Goal: Task Accomplishment & Management: Manage account settings

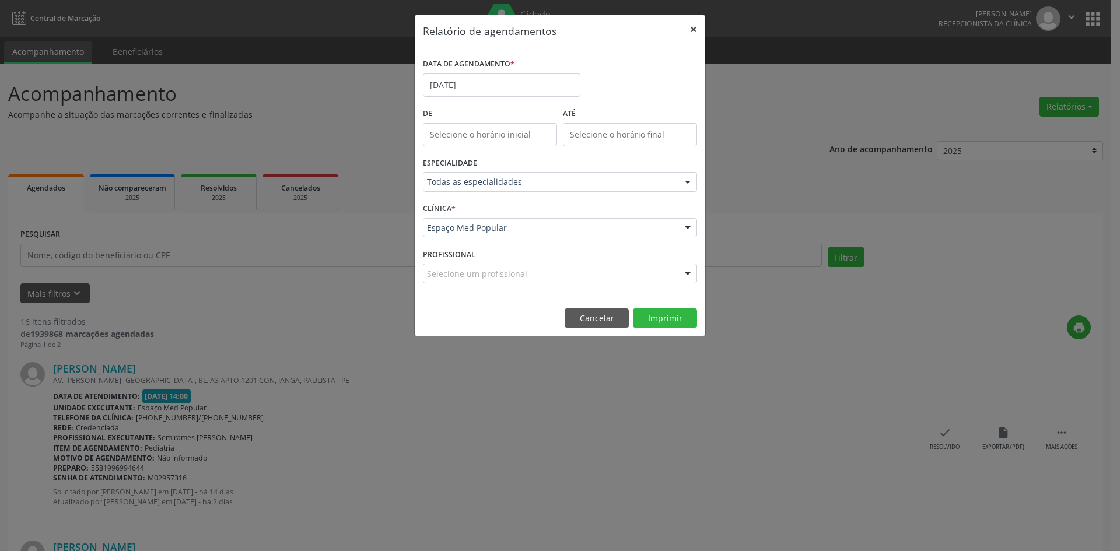
click at [691, 25] on button "×" at bounding box center [693, 29] width 23 height 29
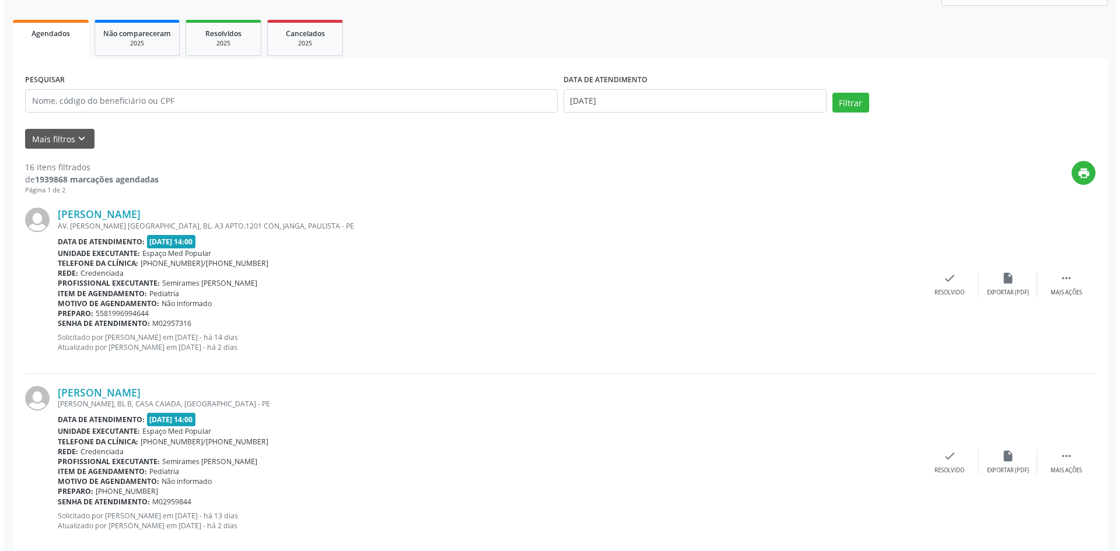
scroll to position [175, 0]
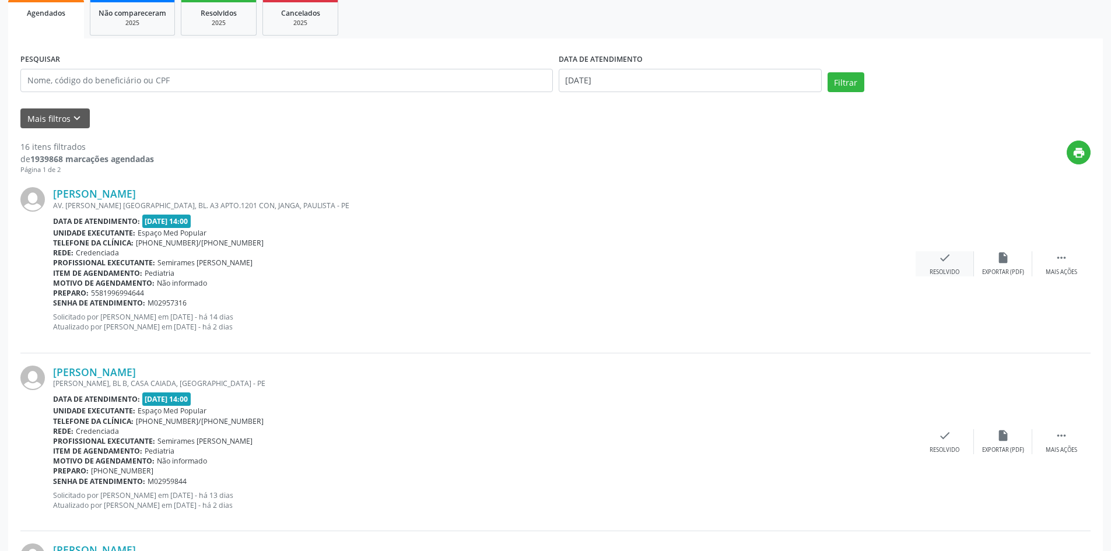
click at [941, 272] on div "Resolvido" at bounding box center [944, 272] width 30 height 8
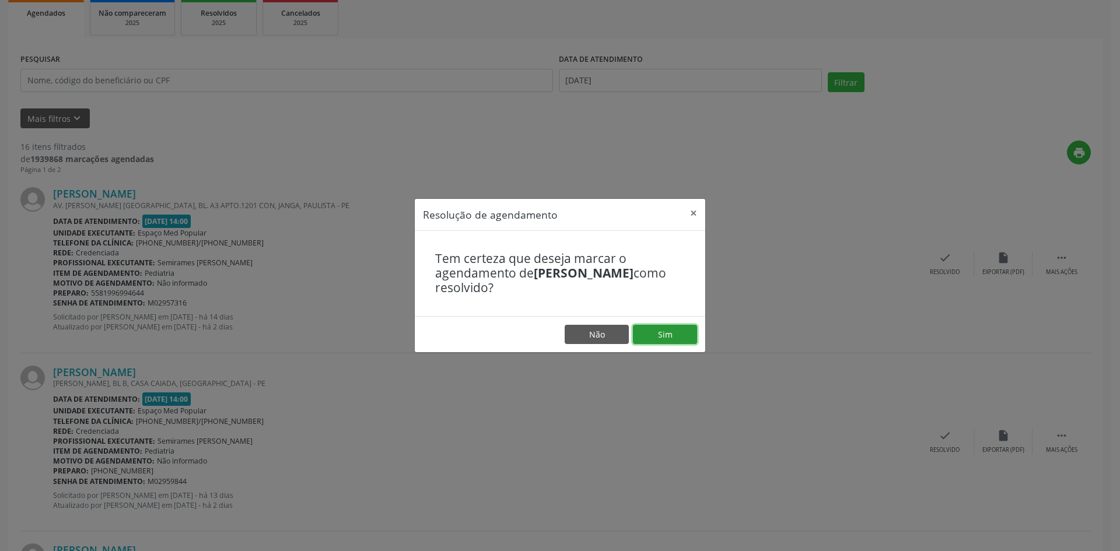
click at [665, 338] on button "Sim" at bounding box center [665, 335] width 64 height 20
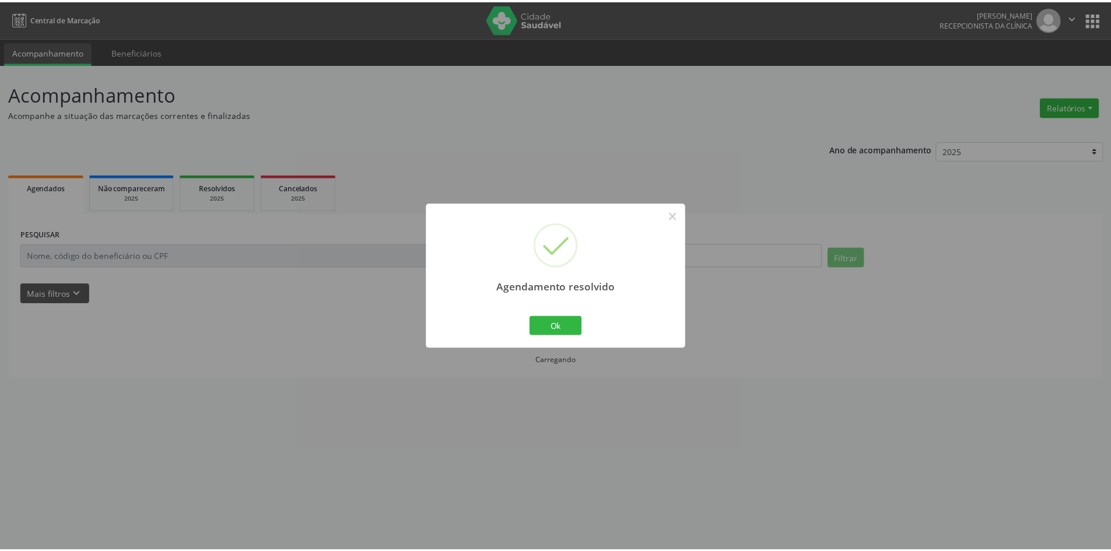
scroll to position [0, 0]
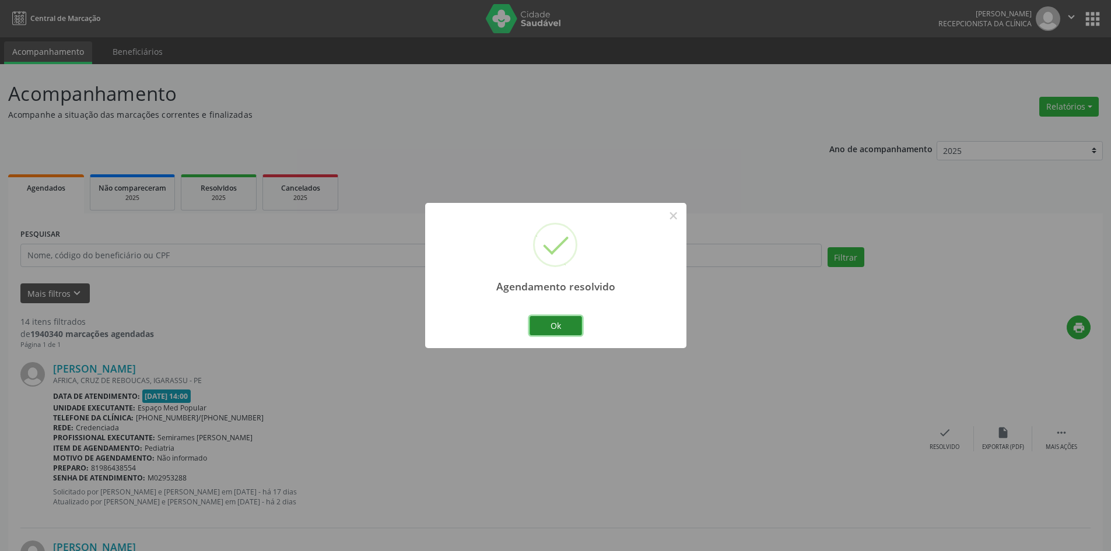
click at [546, 327] on button "Ok" at bounding box center [555, 326] width 52 height 20
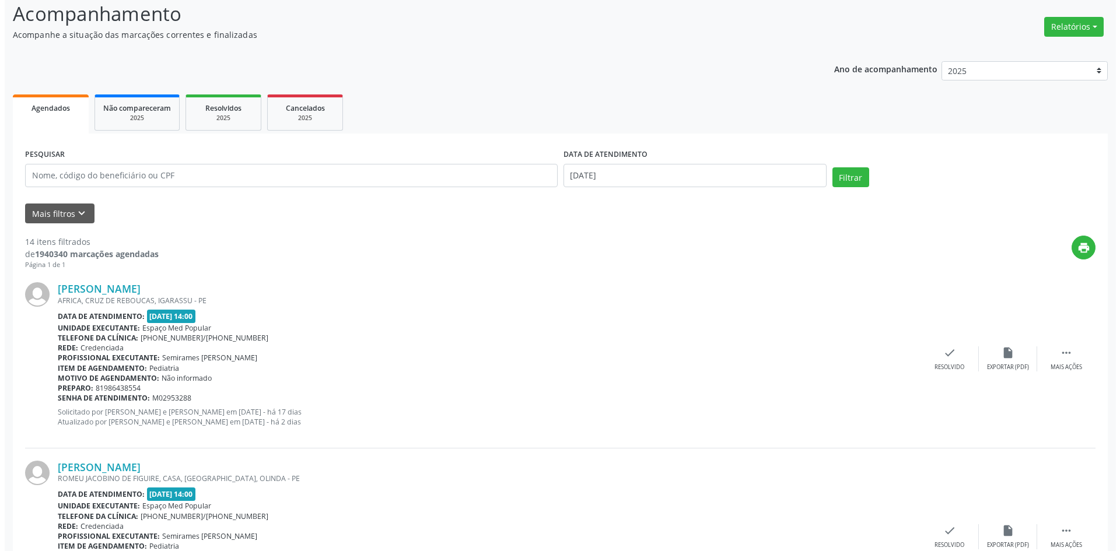
scroll to position [117, 0]
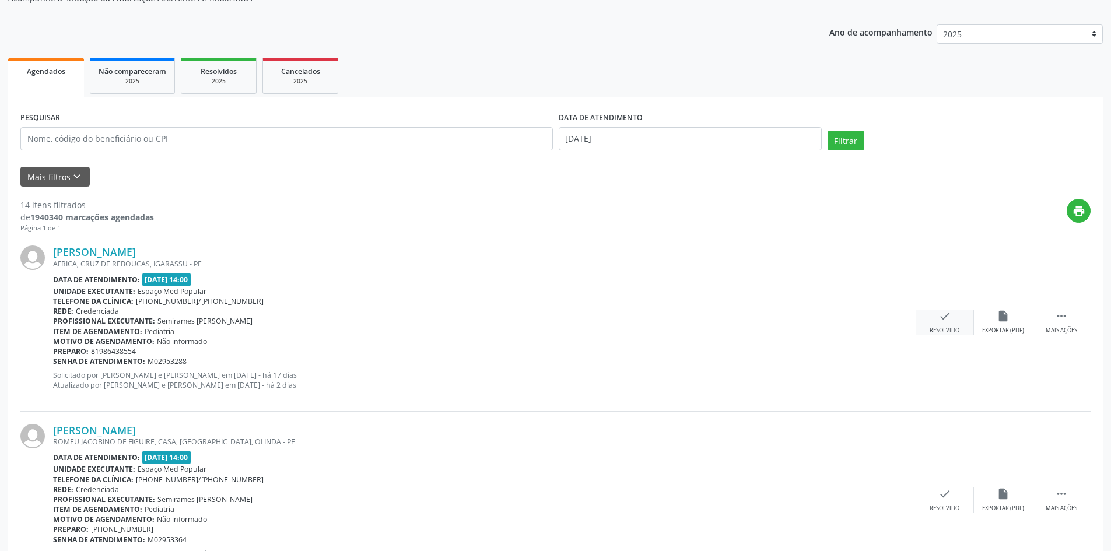
click at [937, 328] on div "Resolvido" at bounding box center [944, 331] width 30 height 8
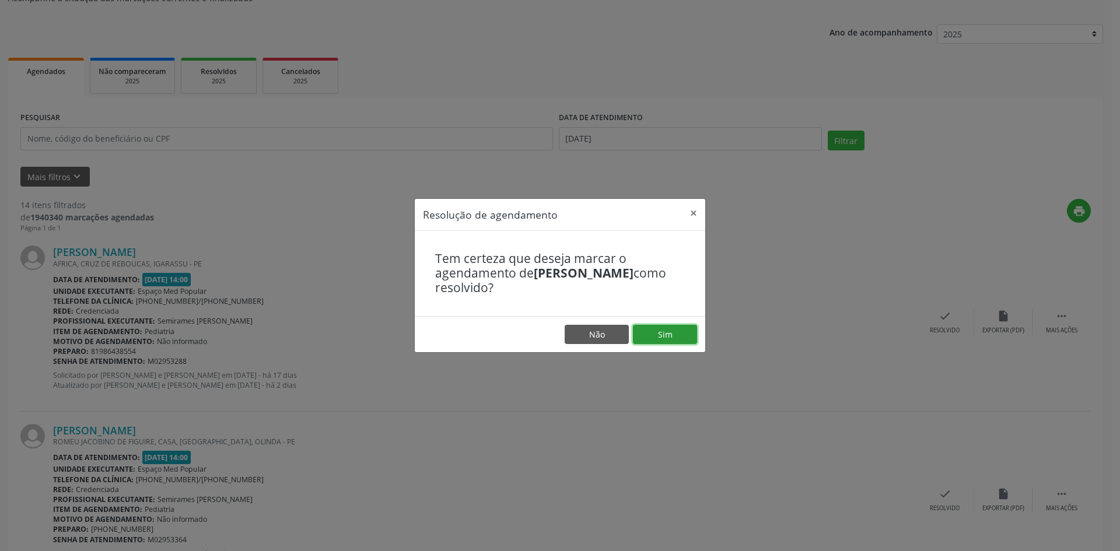
click at [659, 329] on button "Sim" at bounding box center [665, 335] width 64 height 20
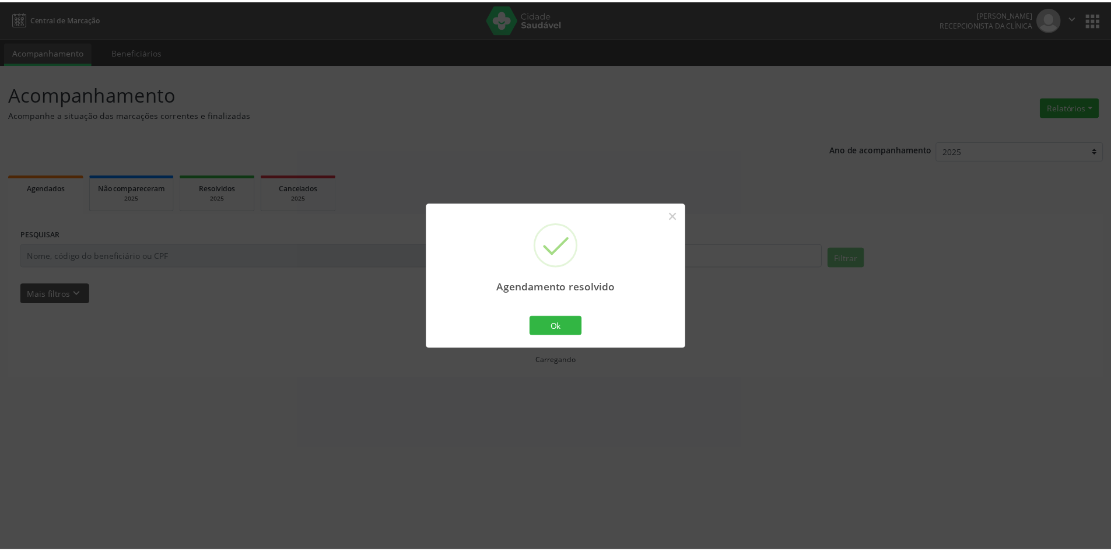
scroll to position [0, 0]
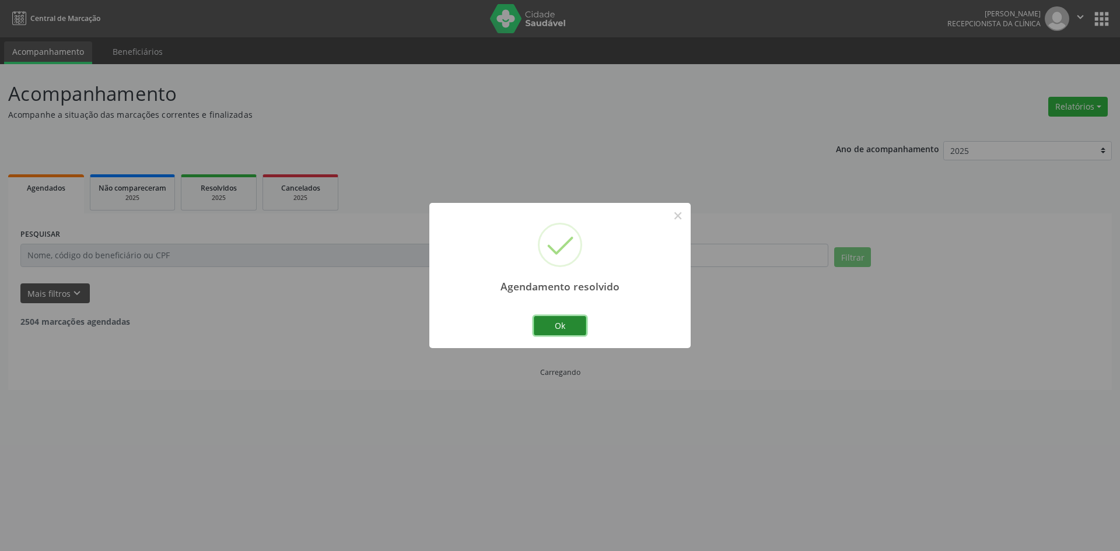
click at [549, 318] on button "Ok" at bounding box center [560, 326] width 52 height 20
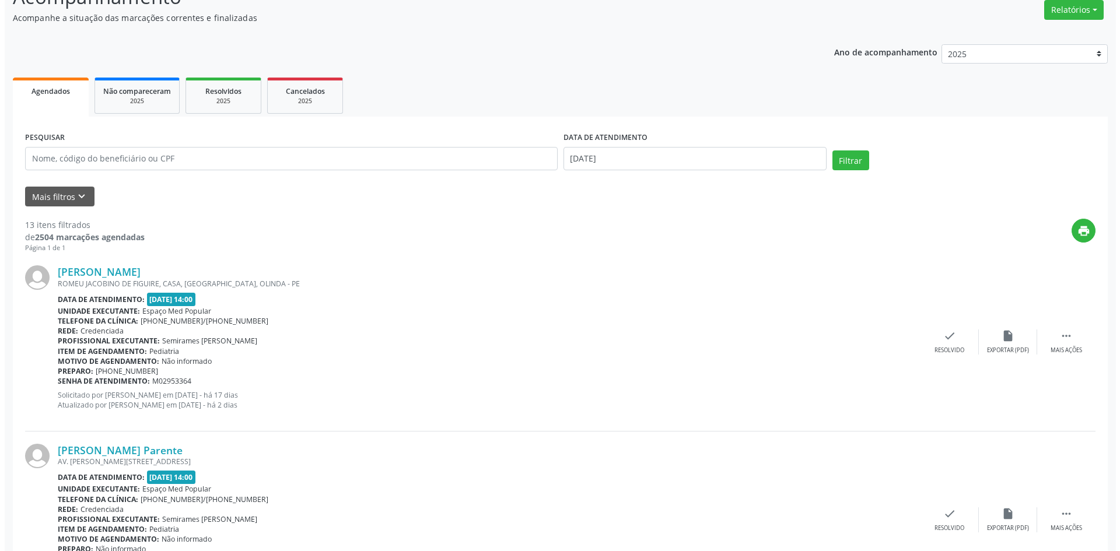
scroll to position [117, 0]
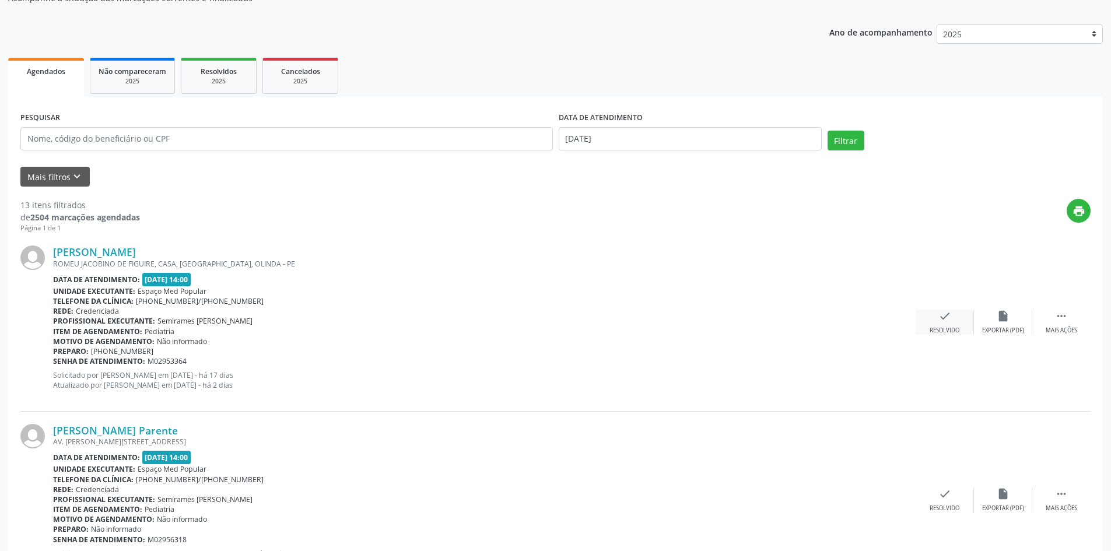
click at [953, 322] on div "check Resolvido" at bounding box center [944, 322] width 58 height 25
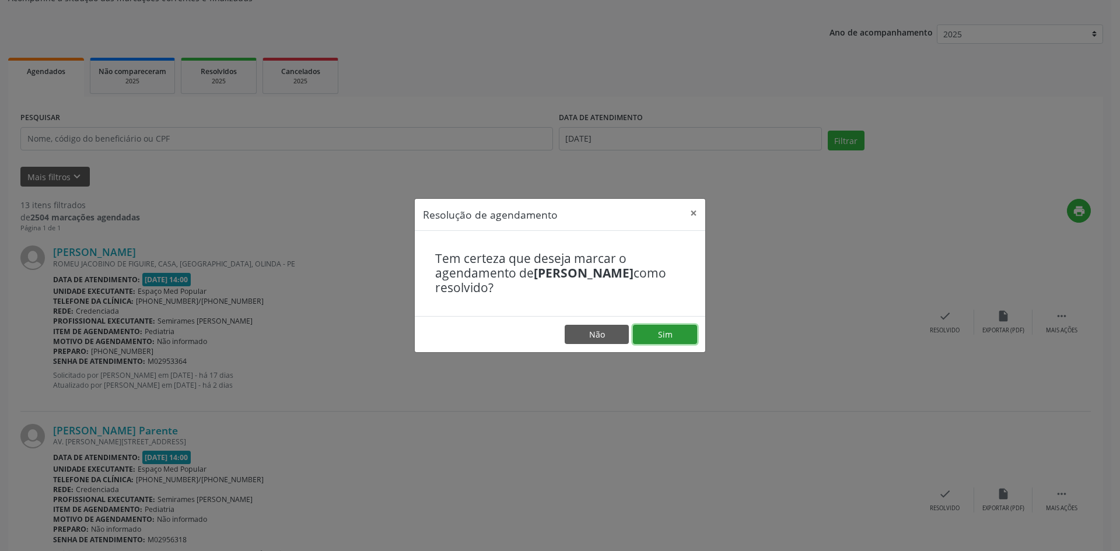
click at [666, 336] on button "Sim" at bounding box center [665, 335] width 64 height 20
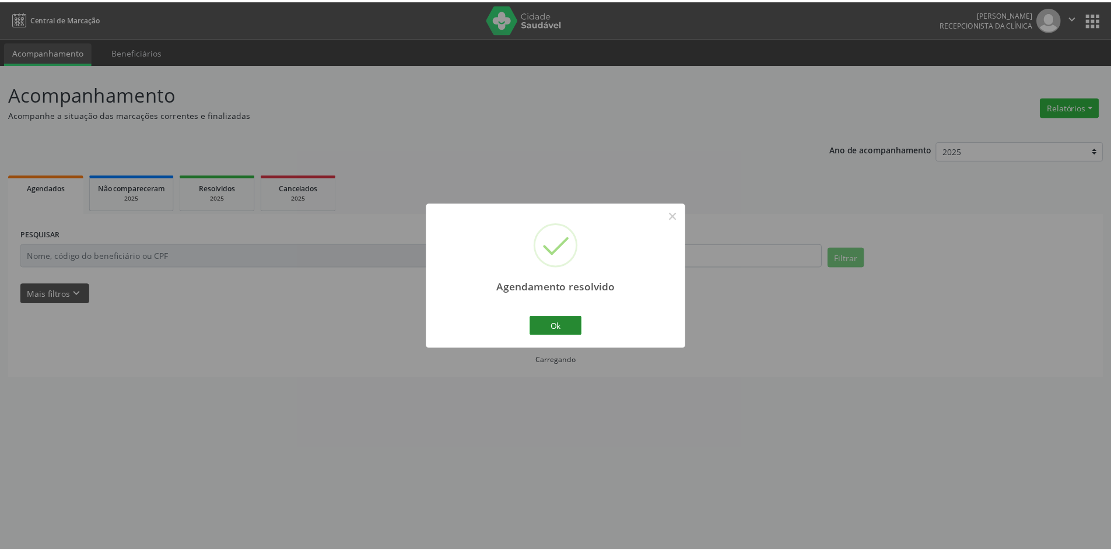
scroll to position [0, 0]
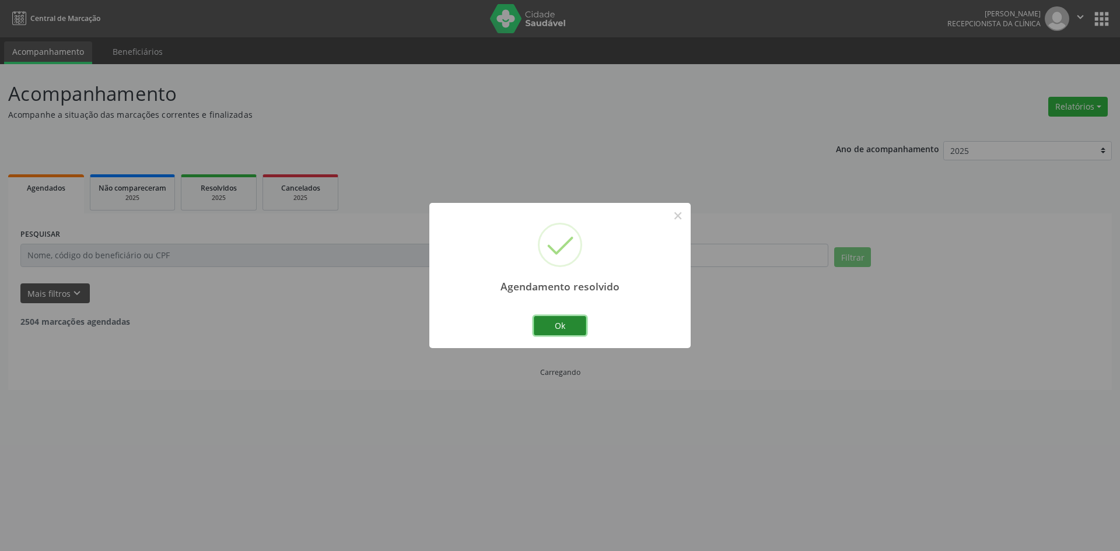
click at [544, 317] on button "Ok" at bounding box center [560, 326] width 52 height 20
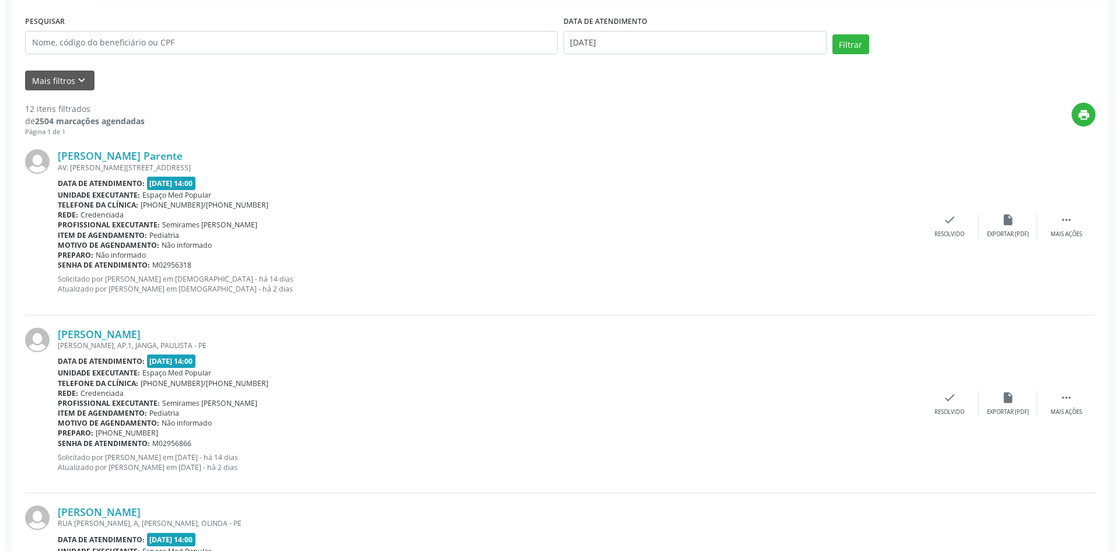
scroll to position [233, 0]
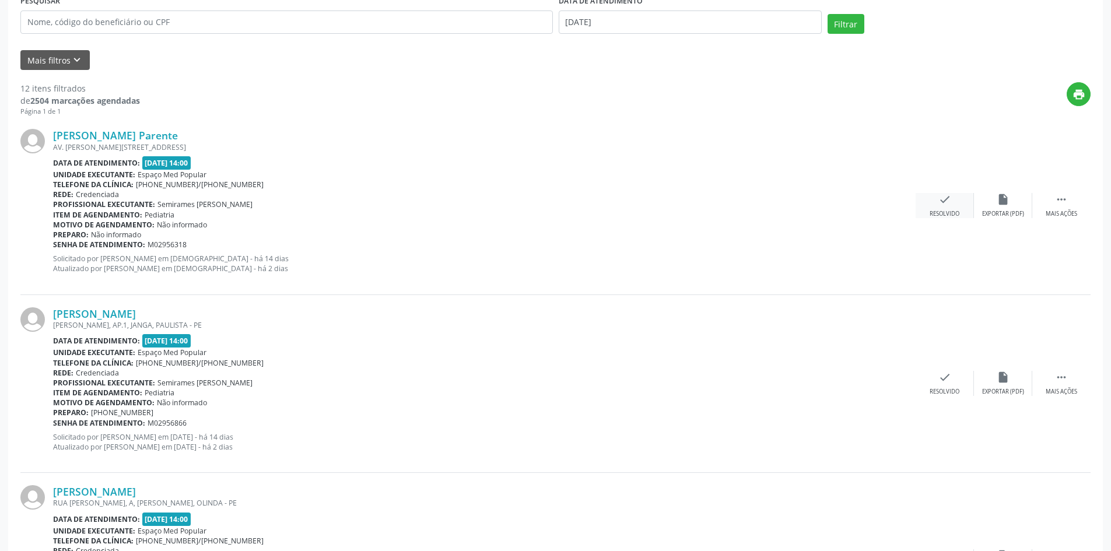
click at [928, 195] on div "check Resolvido" at bounding box center [944, 205] width 58 height 25
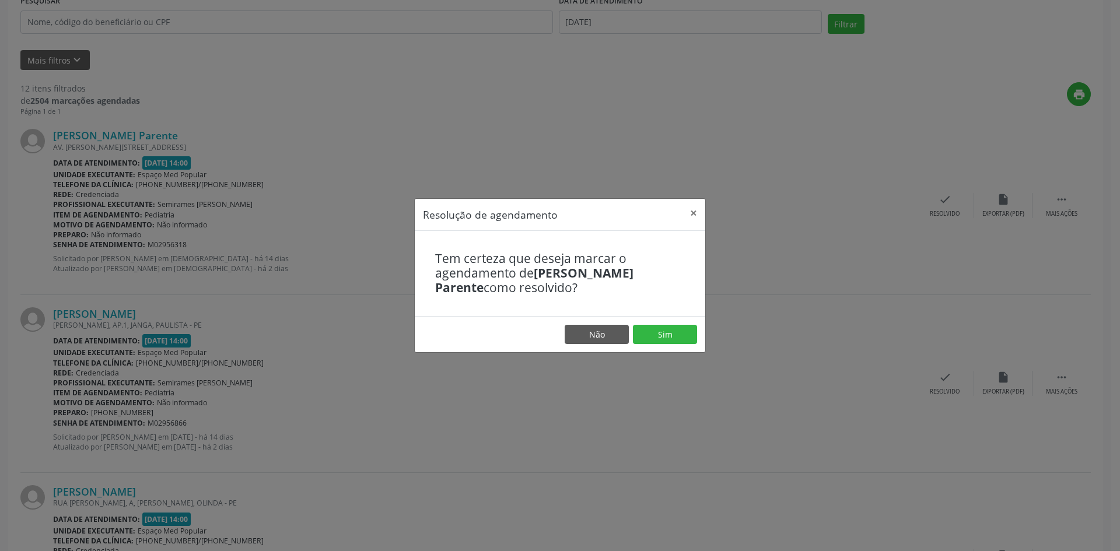
click at [660, 321] on footer "Não Sim" at bounding box center [560, 334] width 290 height 37
click at [660, 325] on button "Sim" at bounding box center [665, 335] width 64 height 20
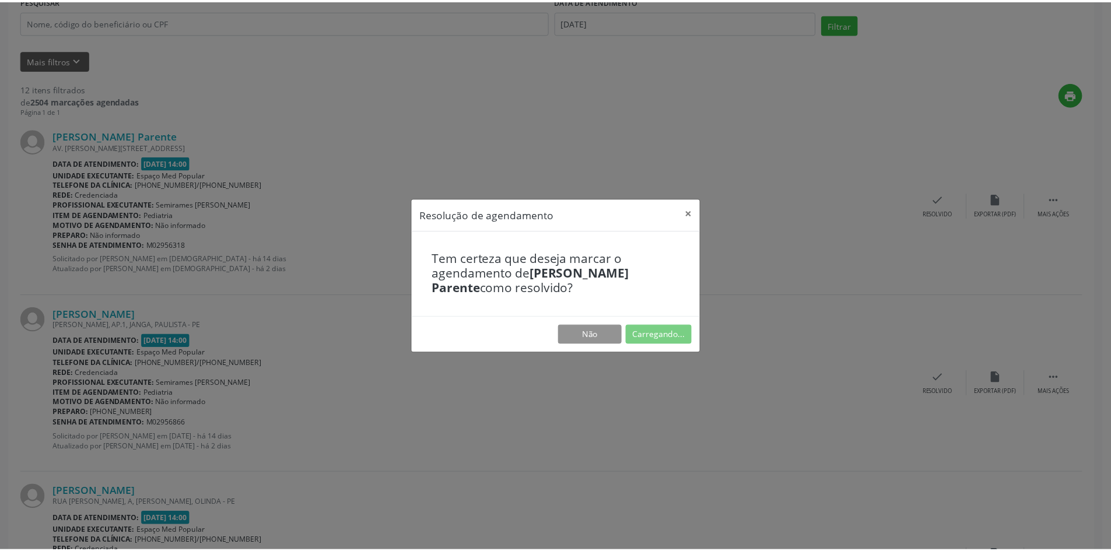
scroll to position [0, 0]
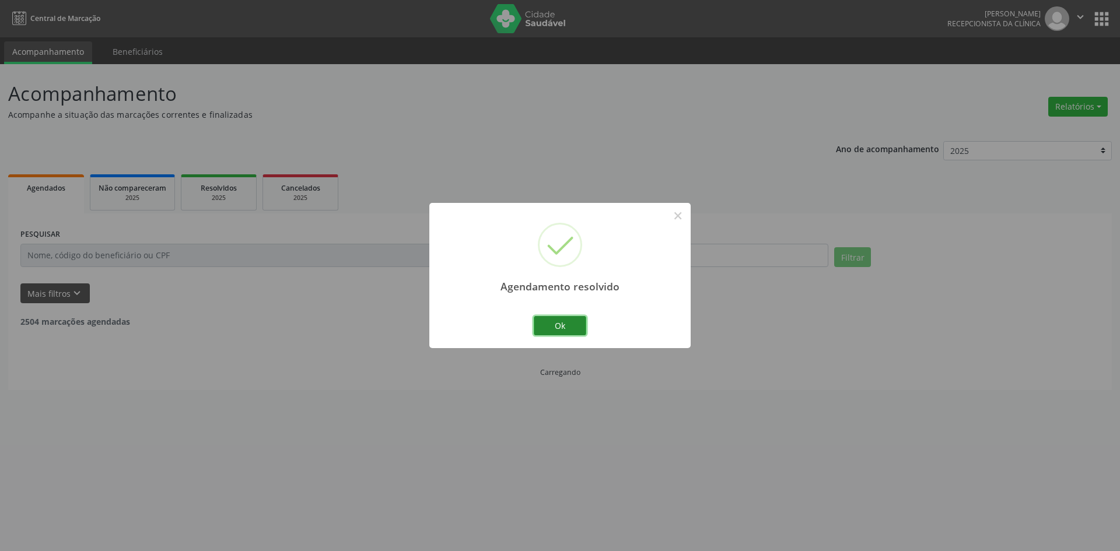
click at [565, 321] on button "Ok" at bounding box center [560, 326] width 52 height 20
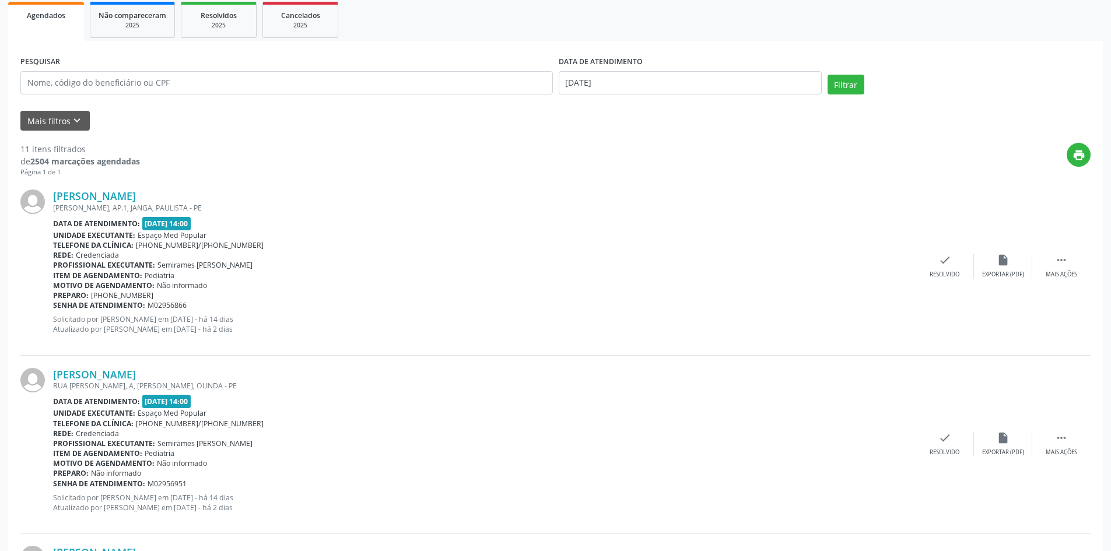
scroll to position [175, 0]
click at [1066, 272] on div "Mais ações" at bounding box center [1060, 272] width 31 height 8
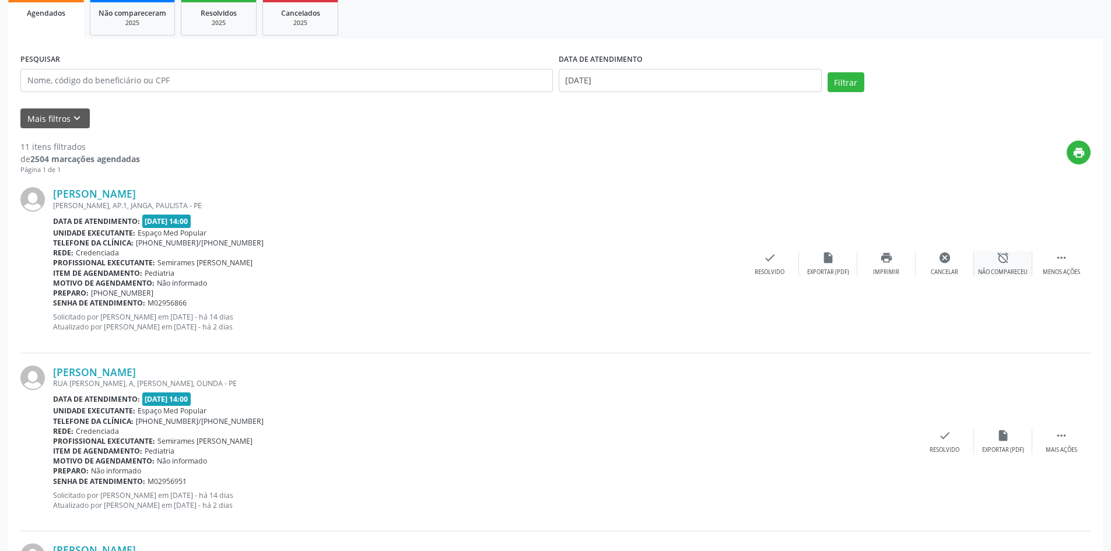
click at [989, 264] on div "alarm_off Não compareceu" at bounding box center [1003, 263] width 58 height 25
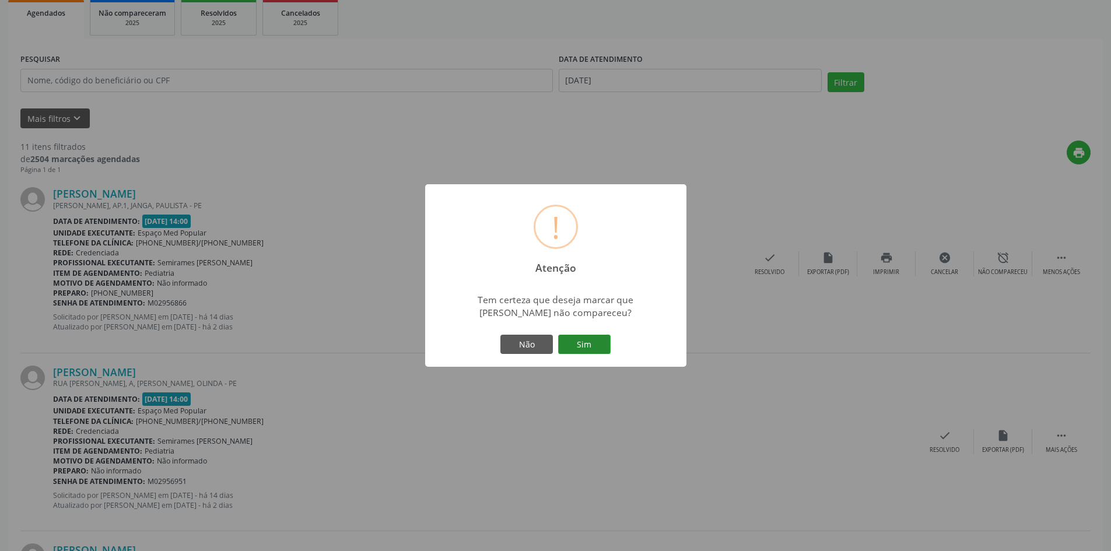
click at [596, 340] on button "Sim" at bounding box center [584, 345] width 52 height 20
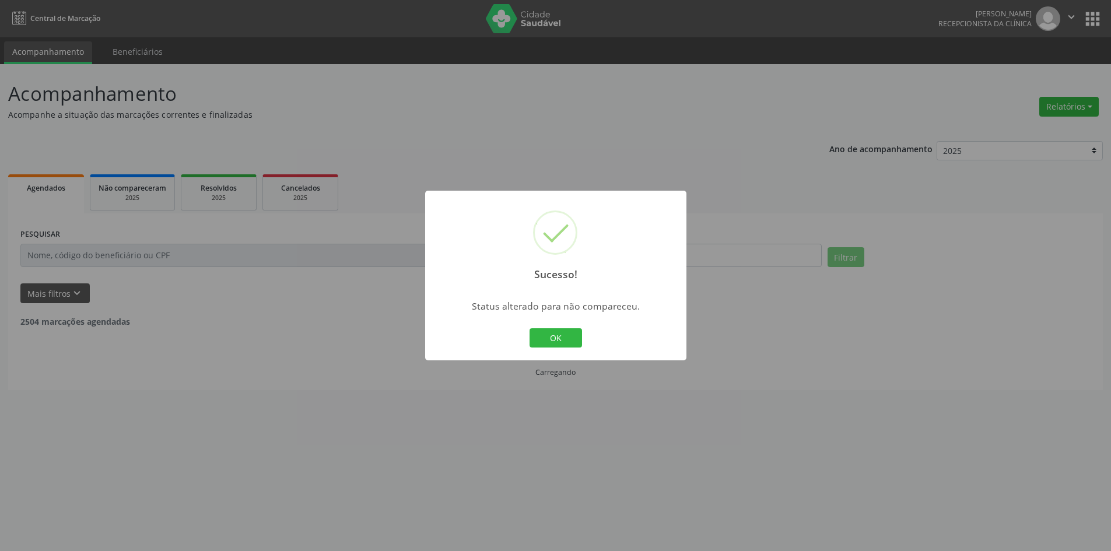
scroll to position [0, 0]
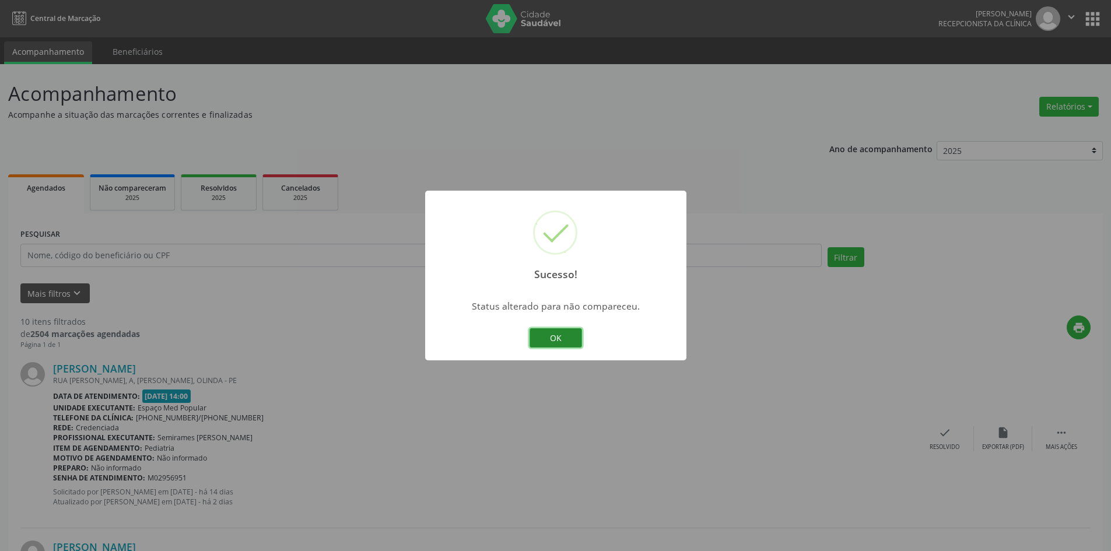
click at [538, 338] on button "OK" at bounding box center [555, 338] width 52 height 20
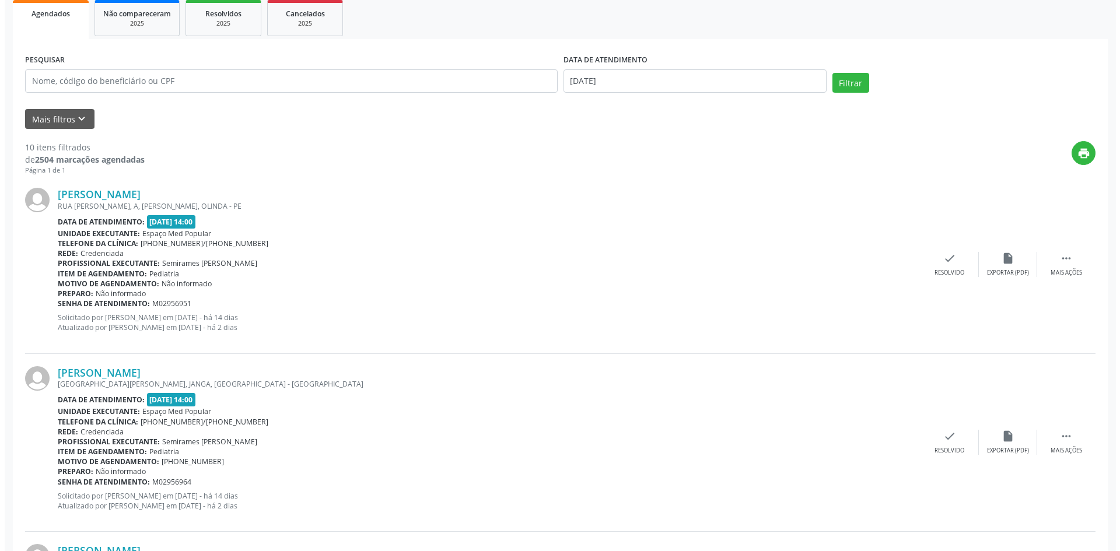
scroll to position [175, 0]
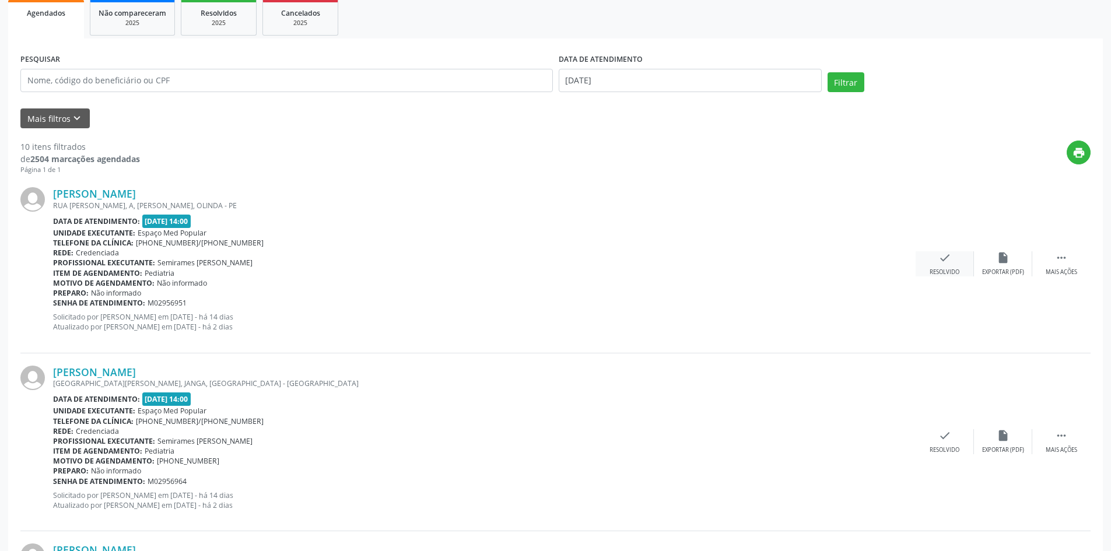
click at [942, 270] on div "Resolvido" at bounding box center [944, 272] width 30 height 8
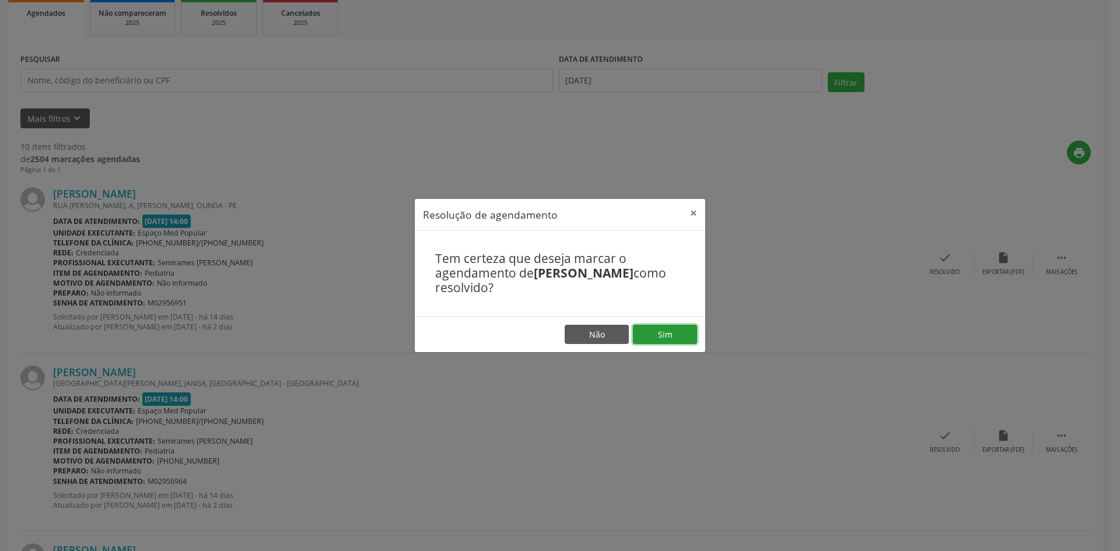
click at [678, 333] on button "Sim" at bounding box center [665, 335] width 64 height 20
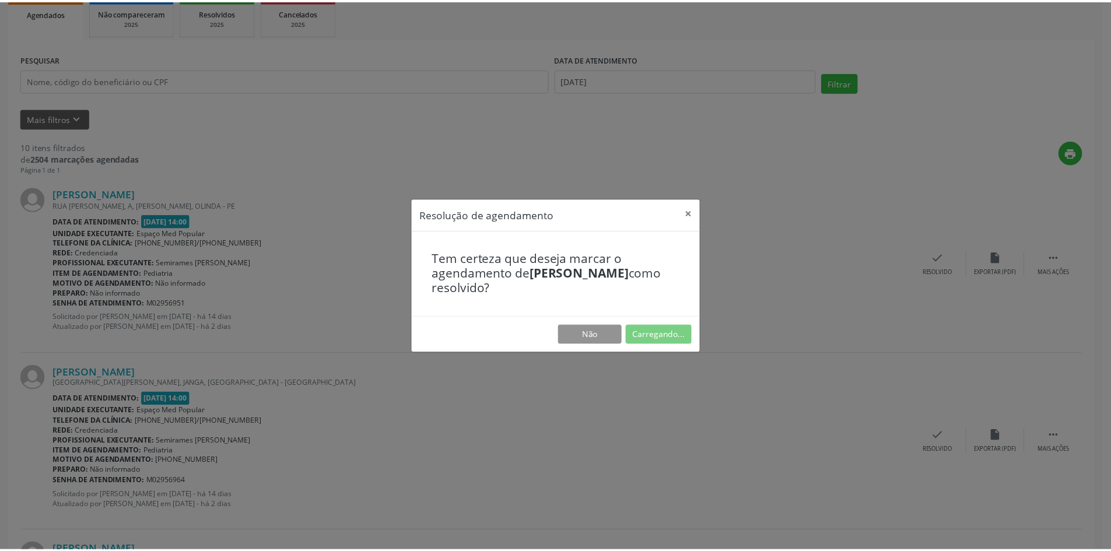
scroll to position [0, 0]
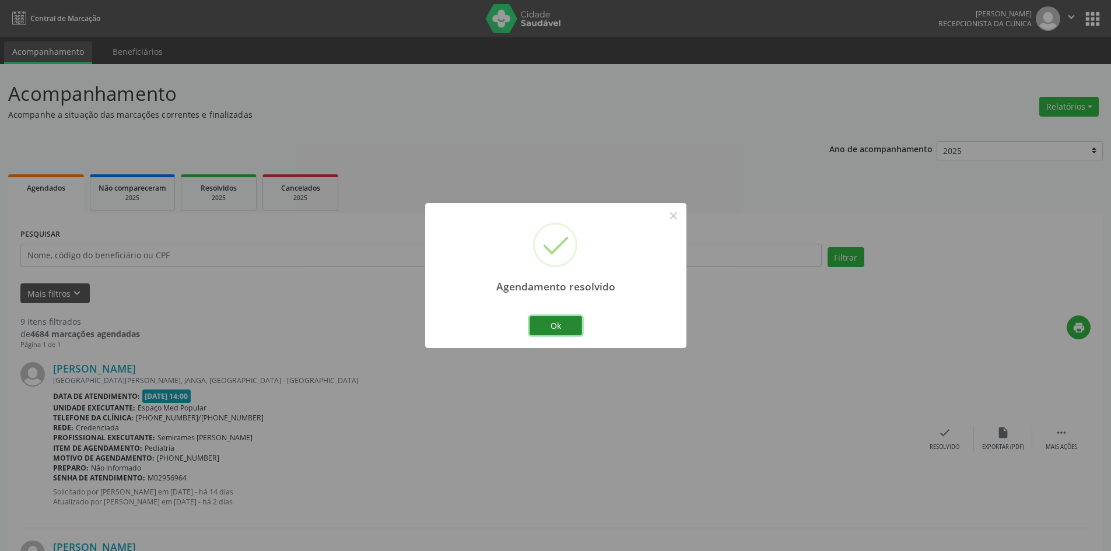
click at [565, 322] on button "Ok" at bounding box center [555, 326] width 52 height 20
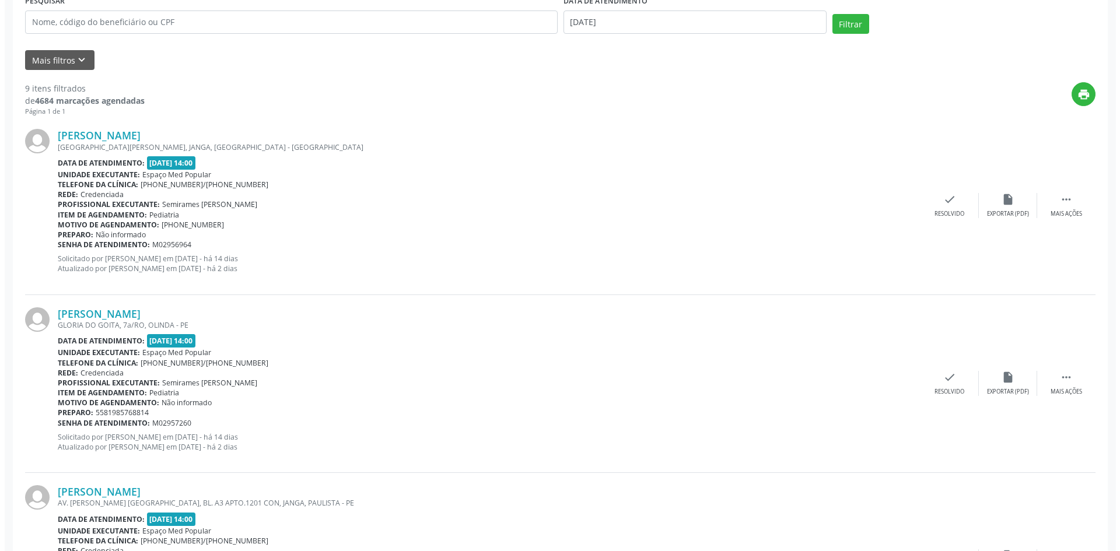
scroll to position [292, 0]
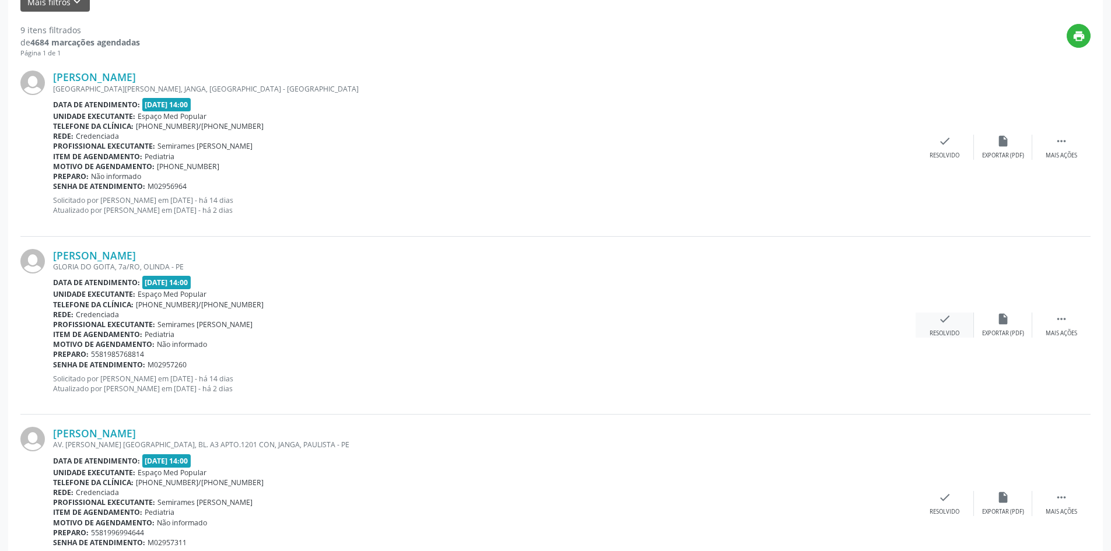
click at [950, 331] on div "Resolvido" at bounding box center [944, 333] width 30 height 8
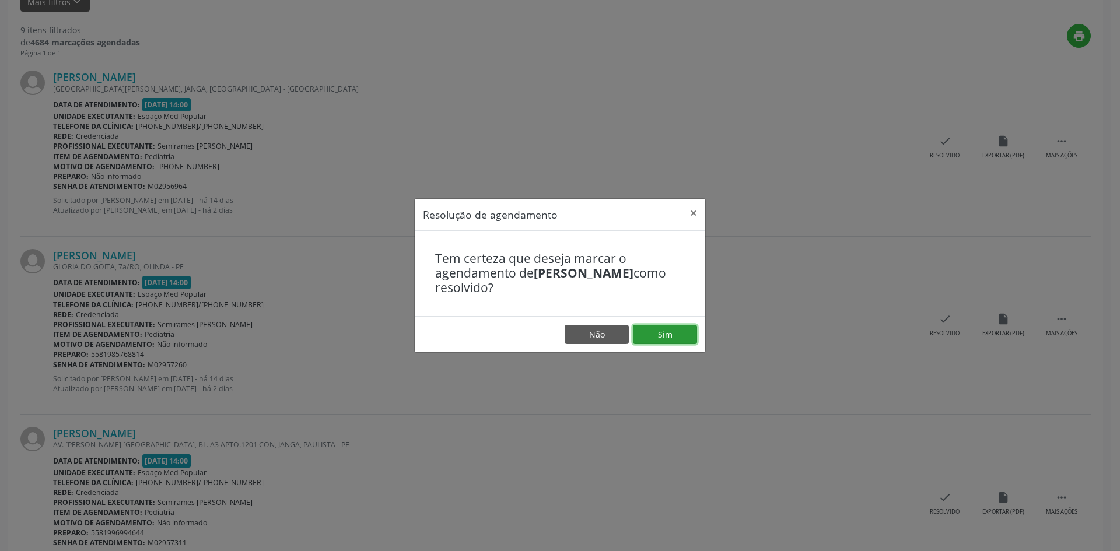
click at [683, 333] on button "Sim" at bounding box center [665, 335] width 64 height 20
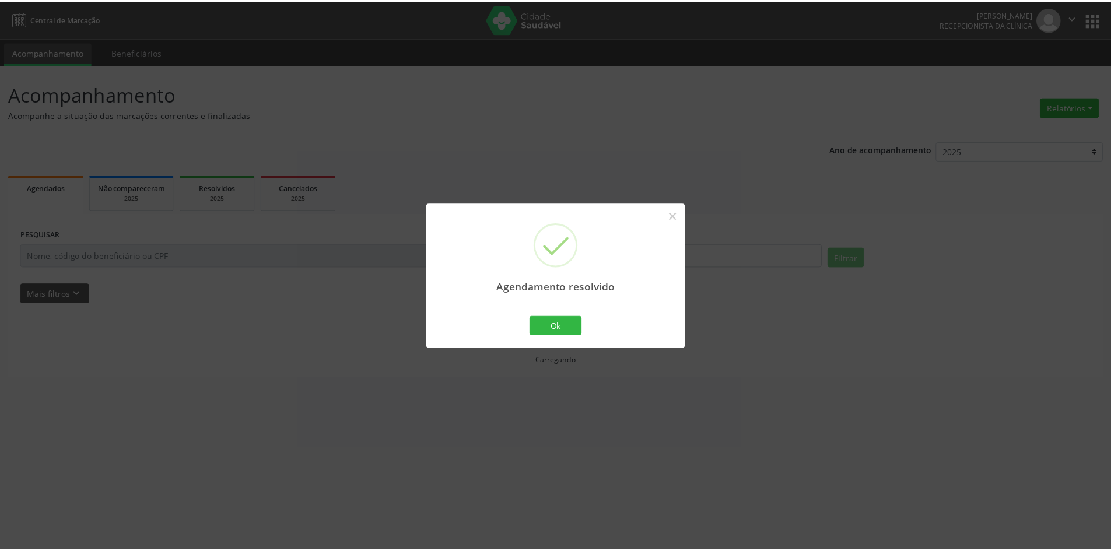
scroll to position [0, 0]
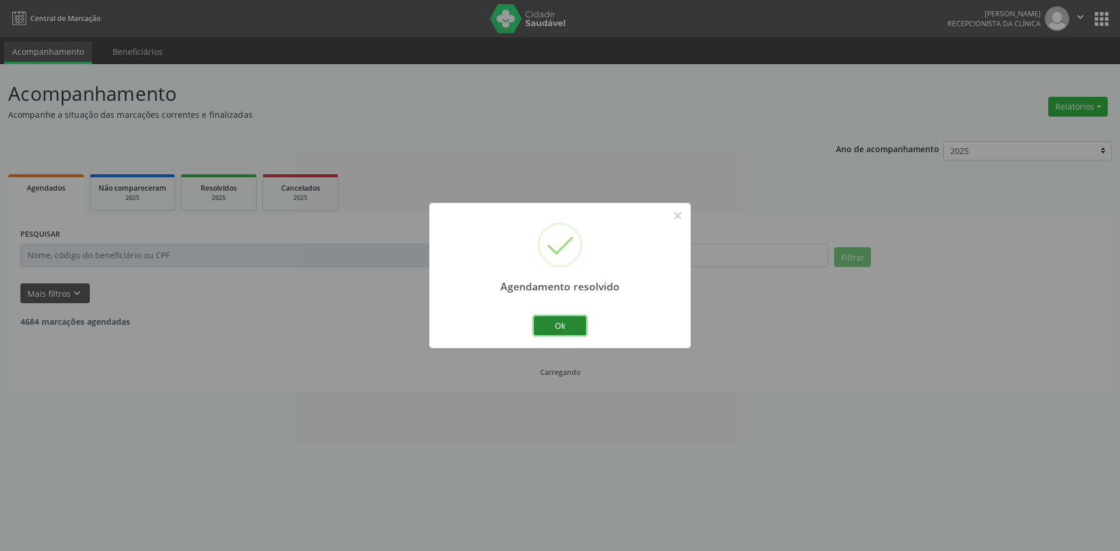
click at [562, 328] on button "Ok" at bounding box center [560, 326] width 52 height 20
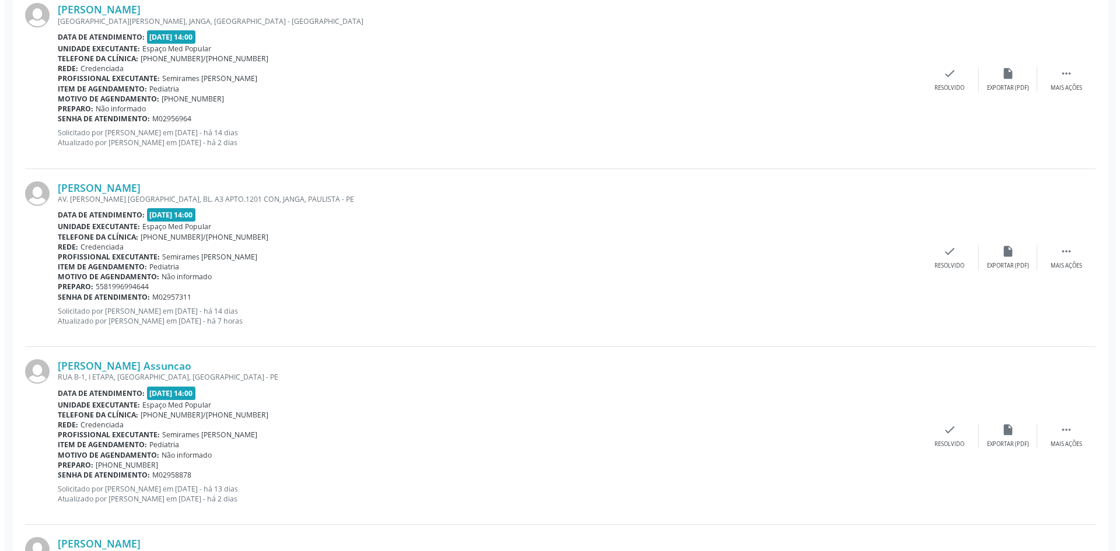
scroll to position [408, 0]
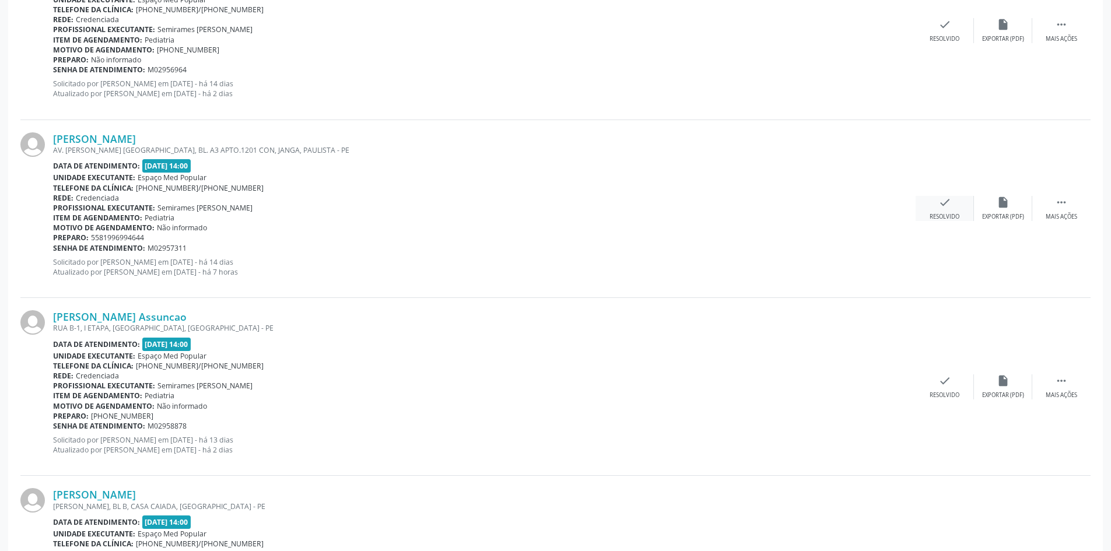
click at [945, 210] on div "check Resolvido" at bounding box center [944, 208] width 58 height 25
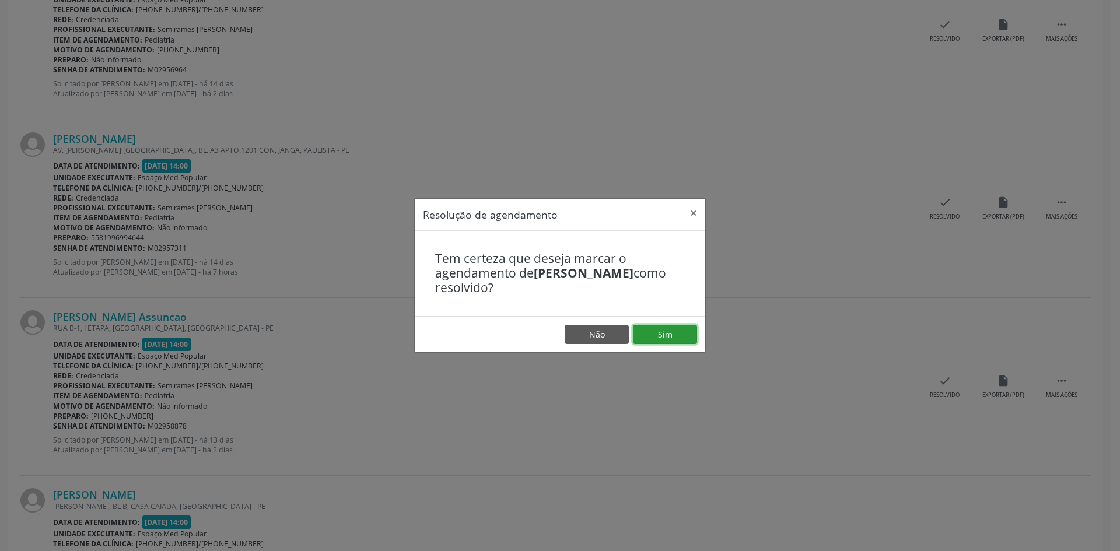
click at [656, 333] on button "Sim" at bounding box center [665, 335] width 64 height 20
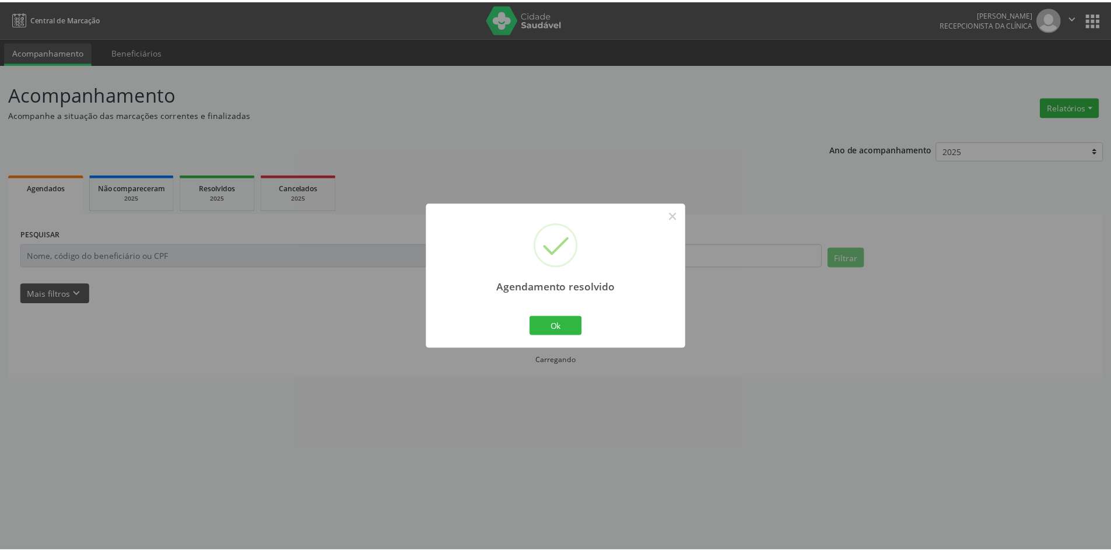
scroll to position [0, 0]
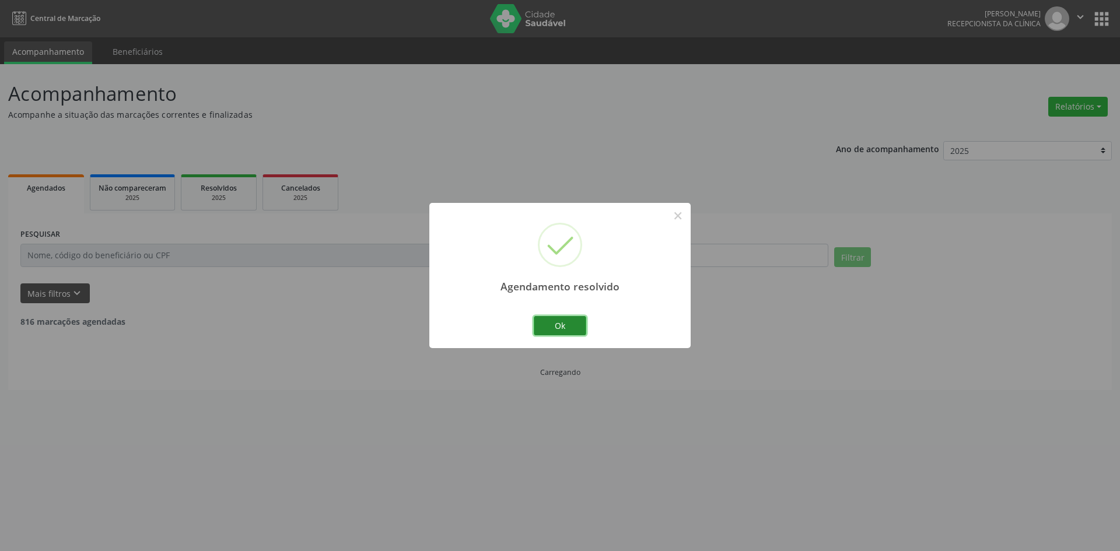
click at [550, 328] on button "Ok" at bounding box center [560, 326] width 52 height 20
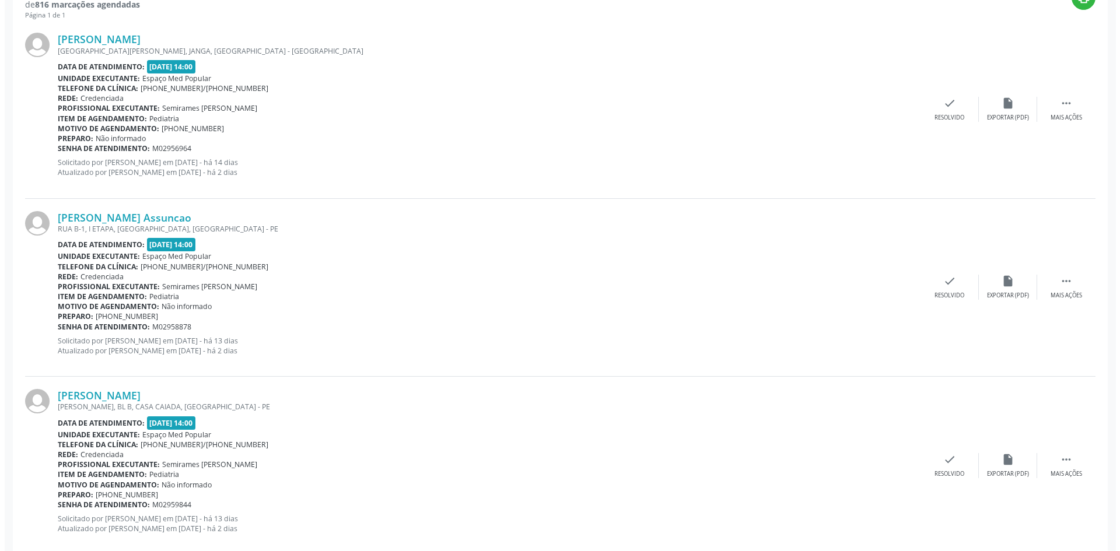
scroll to position [350, 0]
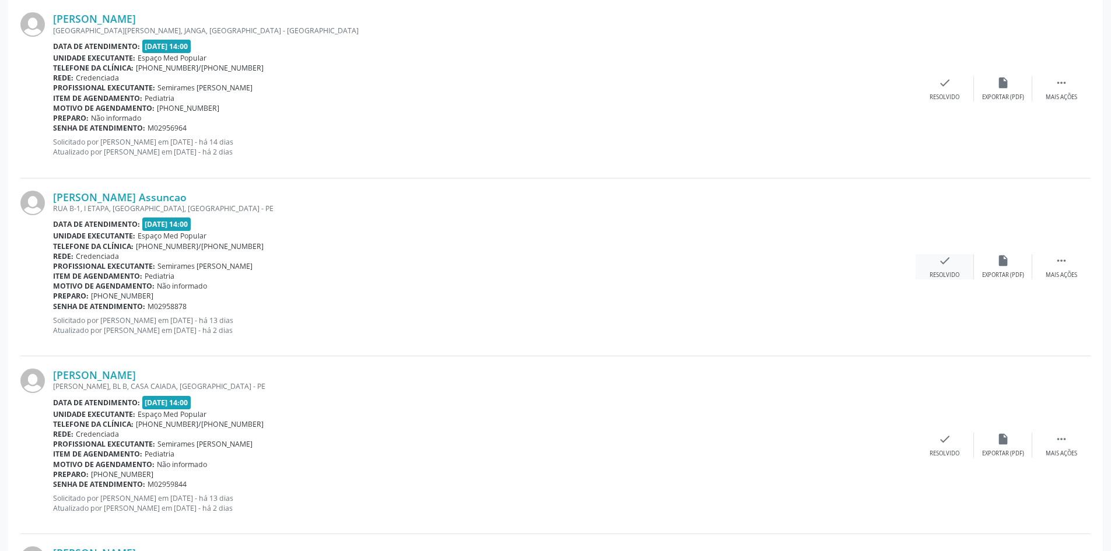
click at [926, 262] on div "check Resolvido" at bounding box center [944, 266] width 58 height 25
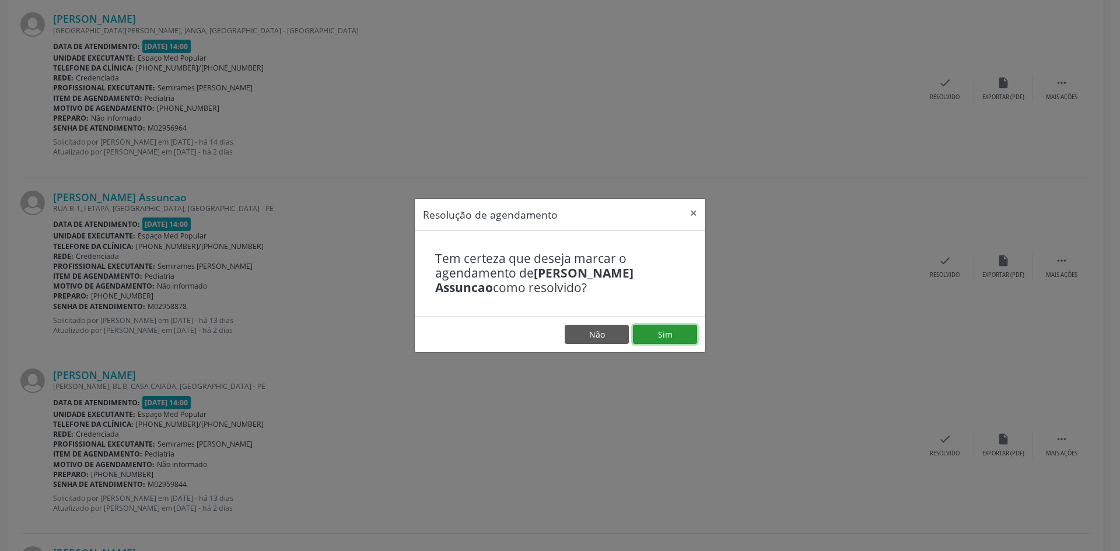
click at [672, 336] on button "Sim" at bounding box center [665, 335] width 64 height 20
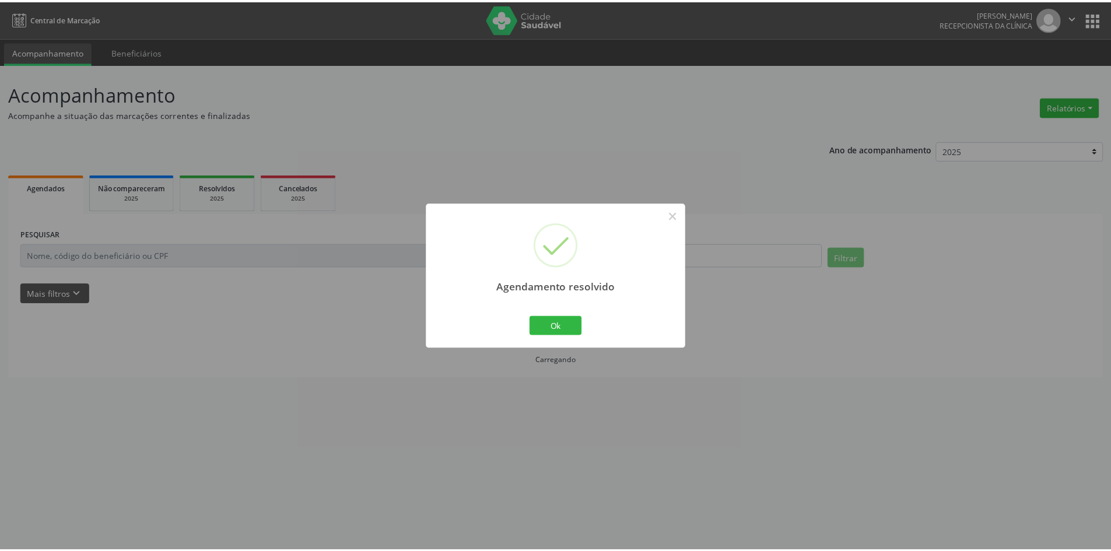
scroll to position [0, 0]
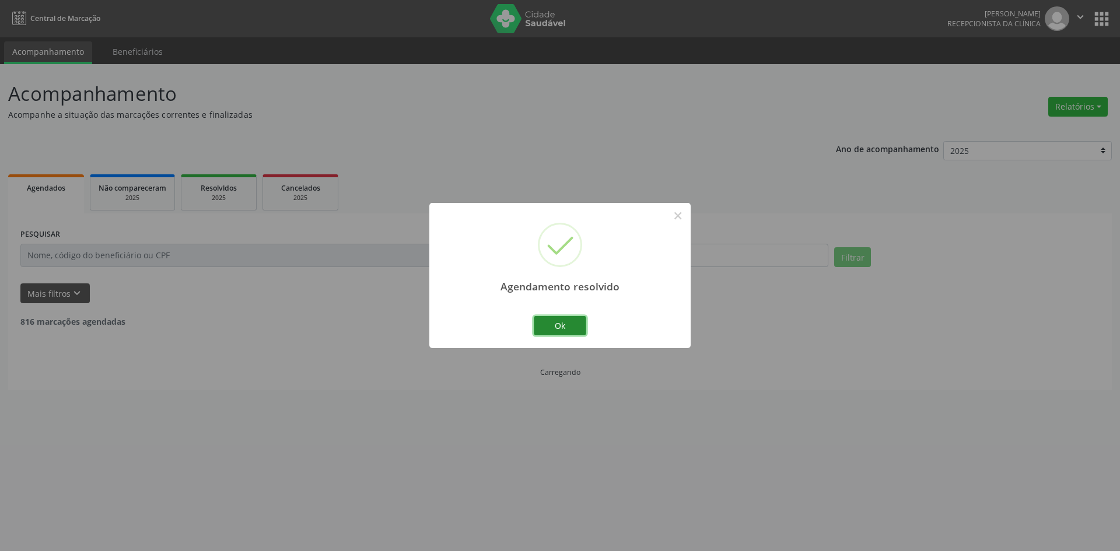
click at [535, 325] on button "Ok" at bounding box center [560, 326] width 52 height 20
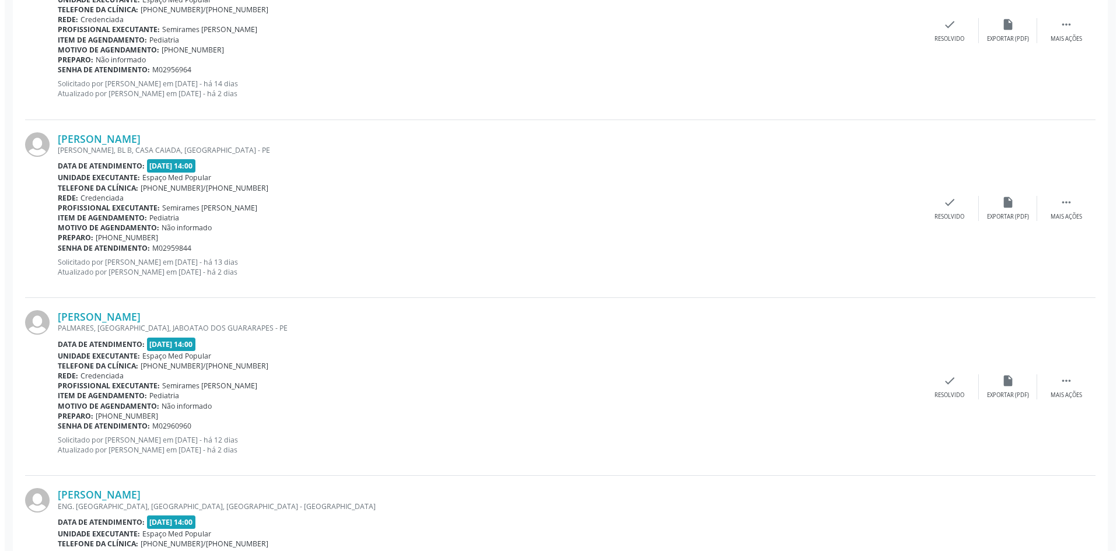
scroll to position [466, 0]
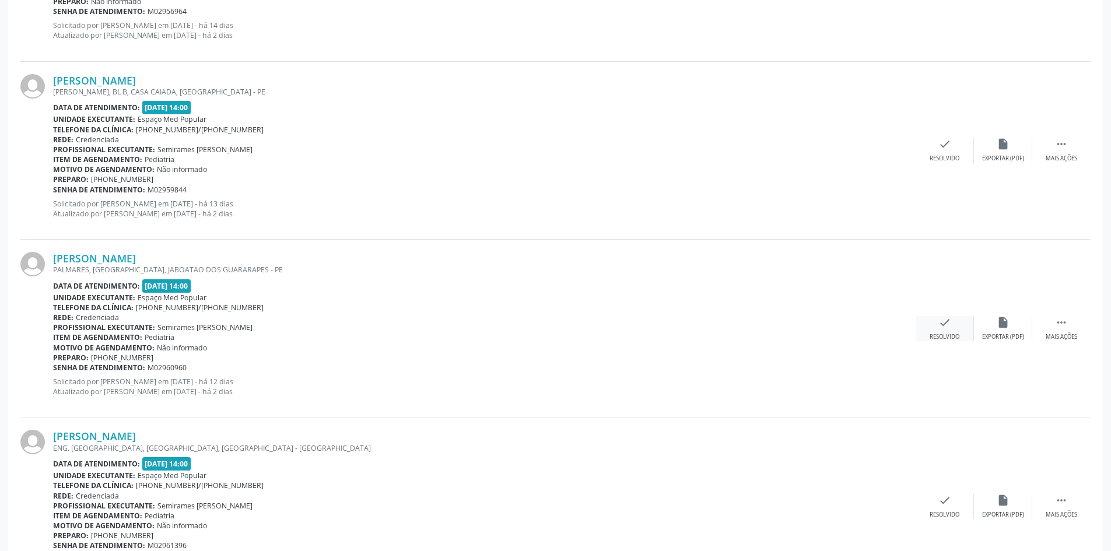
click at [968, 324] on div "check Resolvido" at bounding box center [944, 328] width 58 height 25
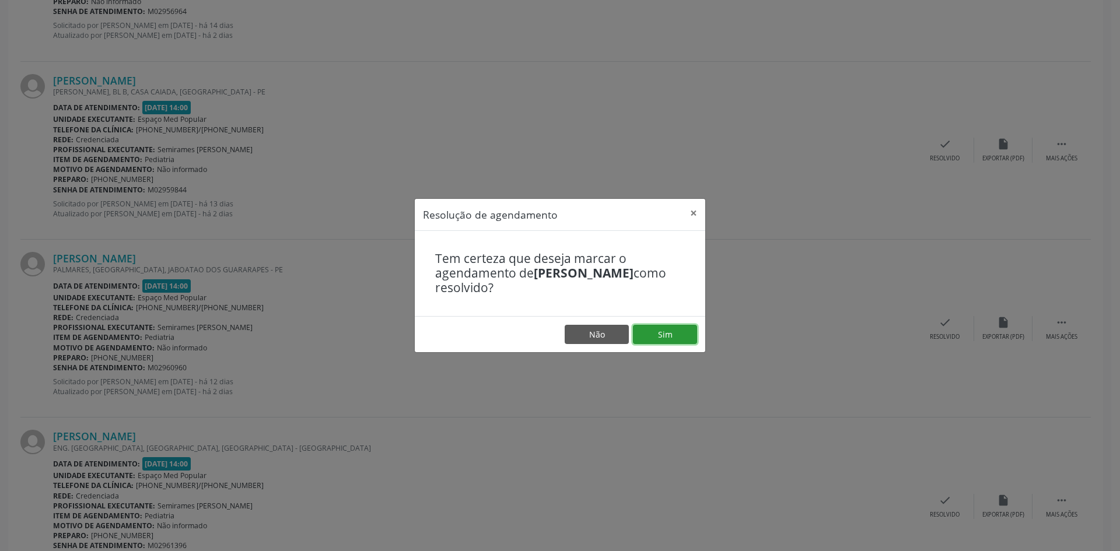
click at [668, 331] on button "Sim" at bounding box center [665, 335] width 64 height 20
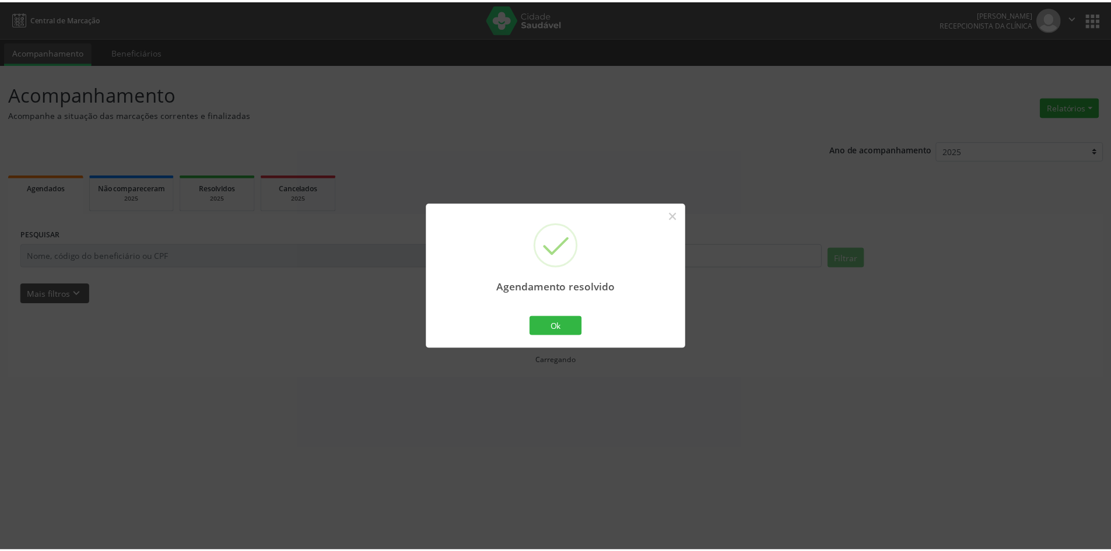
scroll to position [0, 0]
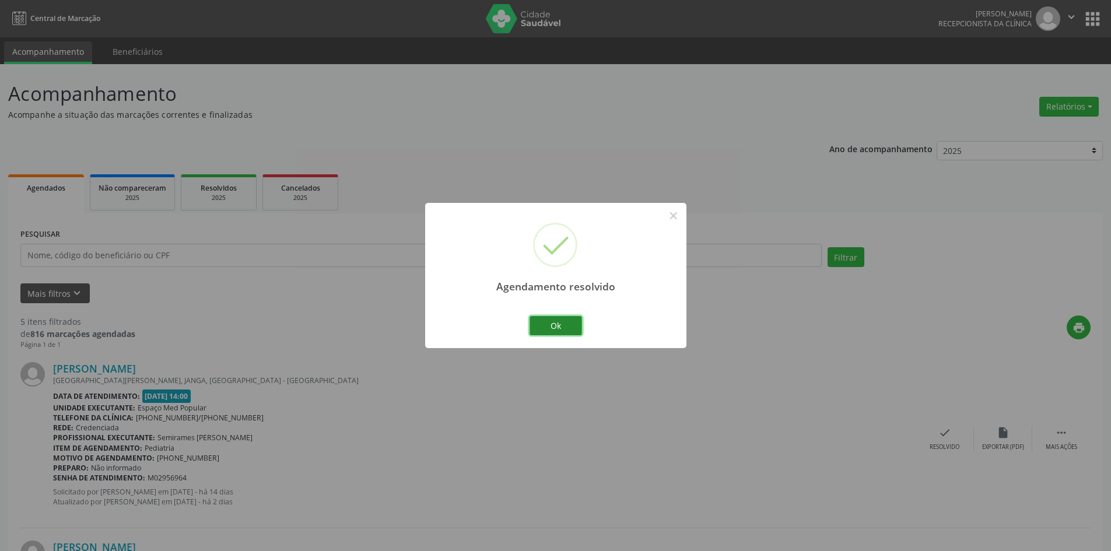
click at [557, 327] on button "Ok" at bounding box center [555, 326] width 52 height 20
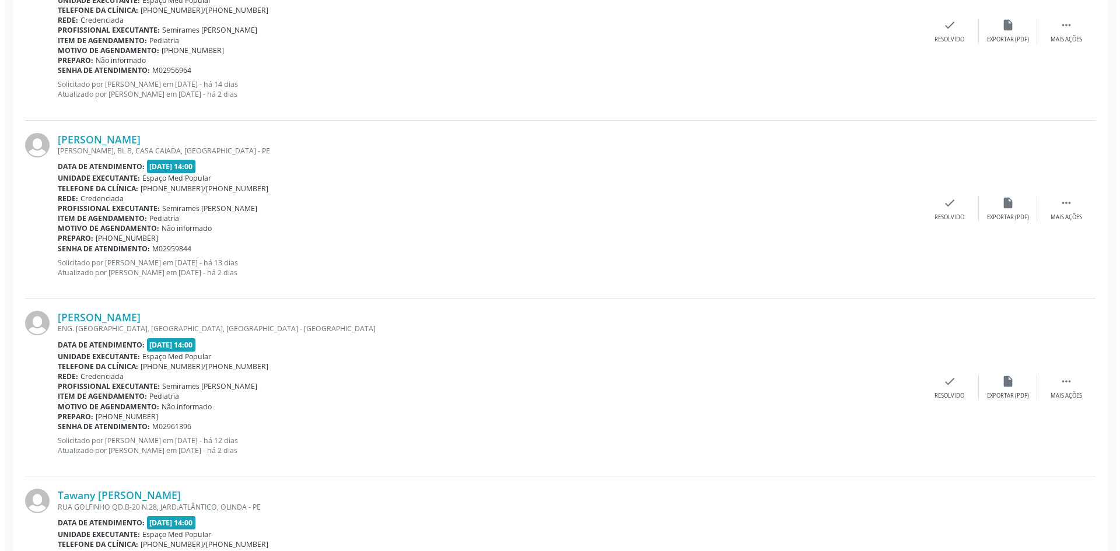
scroll to position [408, 0]
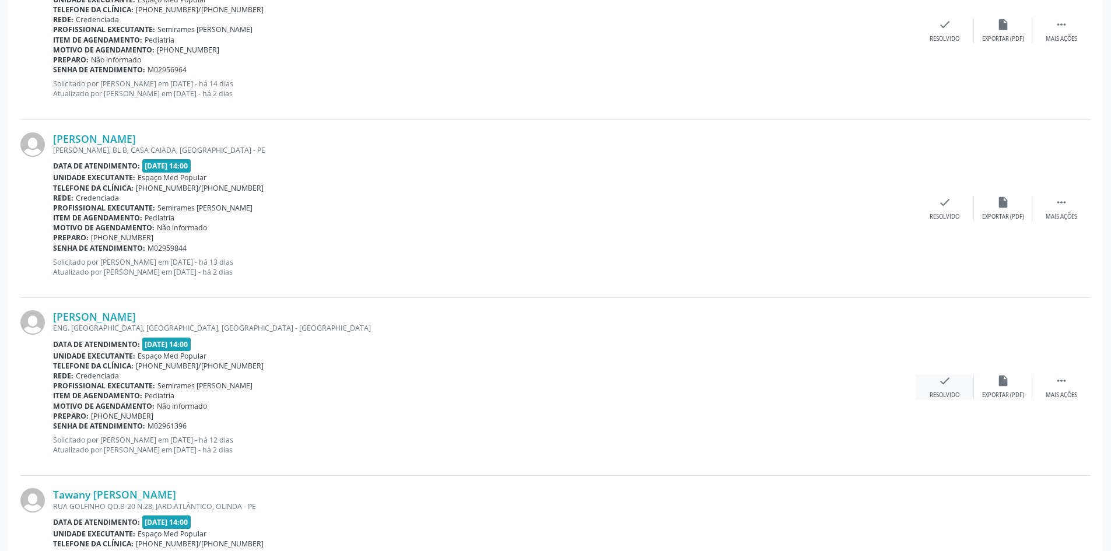
click at [956, 388] on div "check Resolvido" at bounding box center [944, 386] width 58 height 25
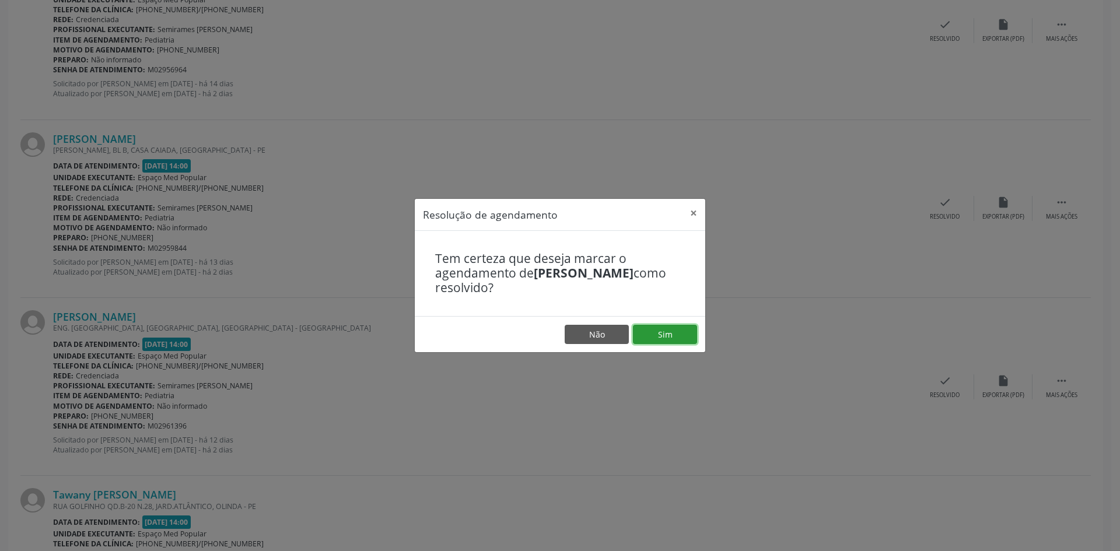
click at [683, 336] on button "Sim" at bounding box center [665, 335] width 64 height 20
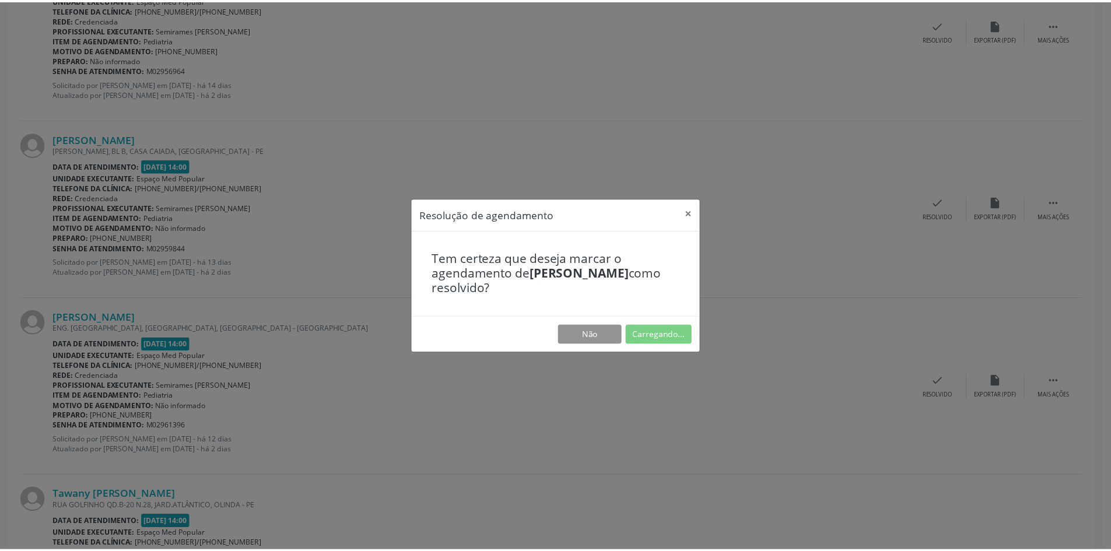
scroll to position [0, 0]
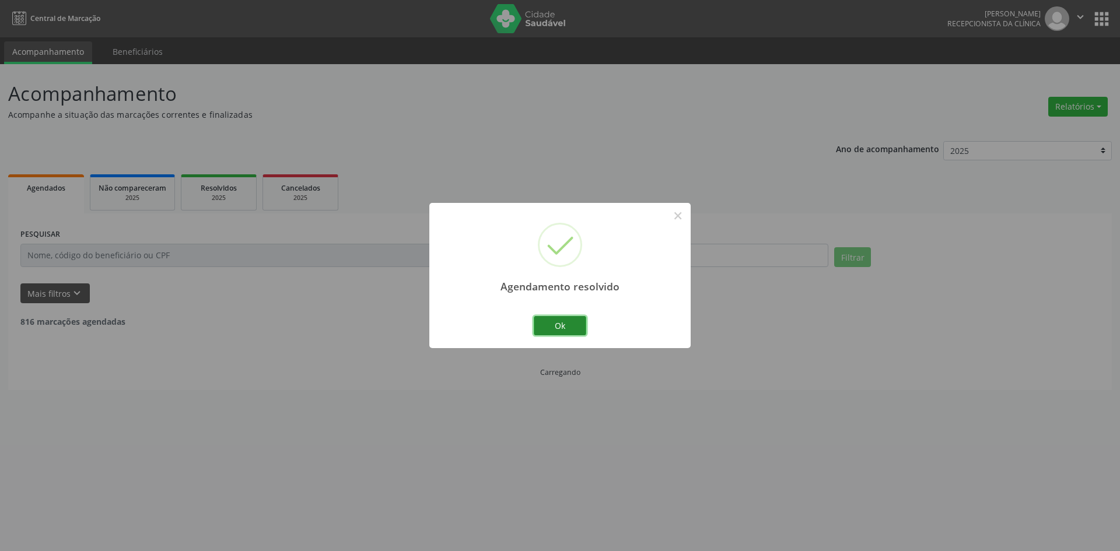
click at [563, 331] on button "Ok" at bounding box center [560, 326] width 52 height 20
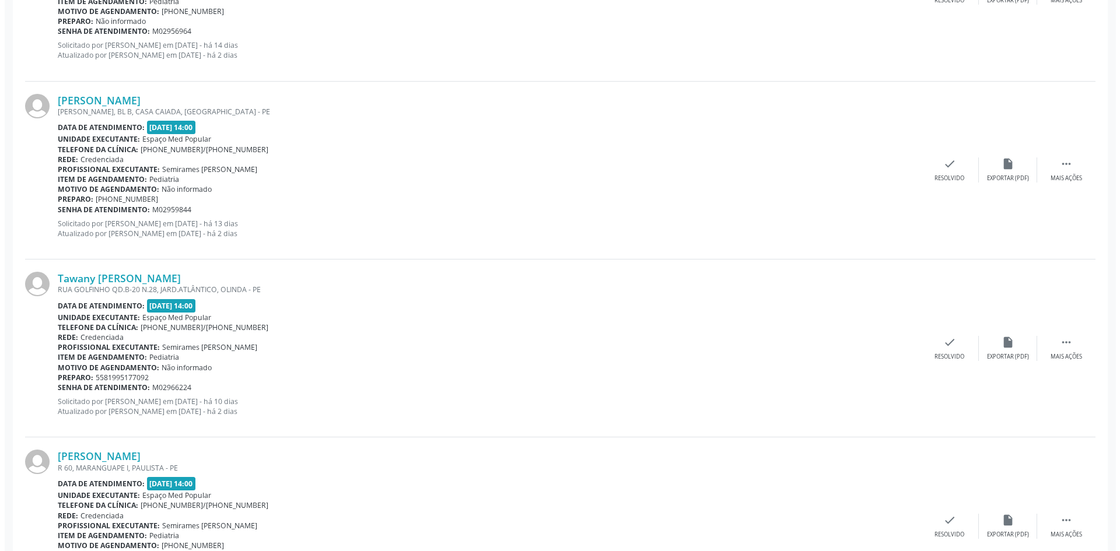
scroll to position [466, 0]
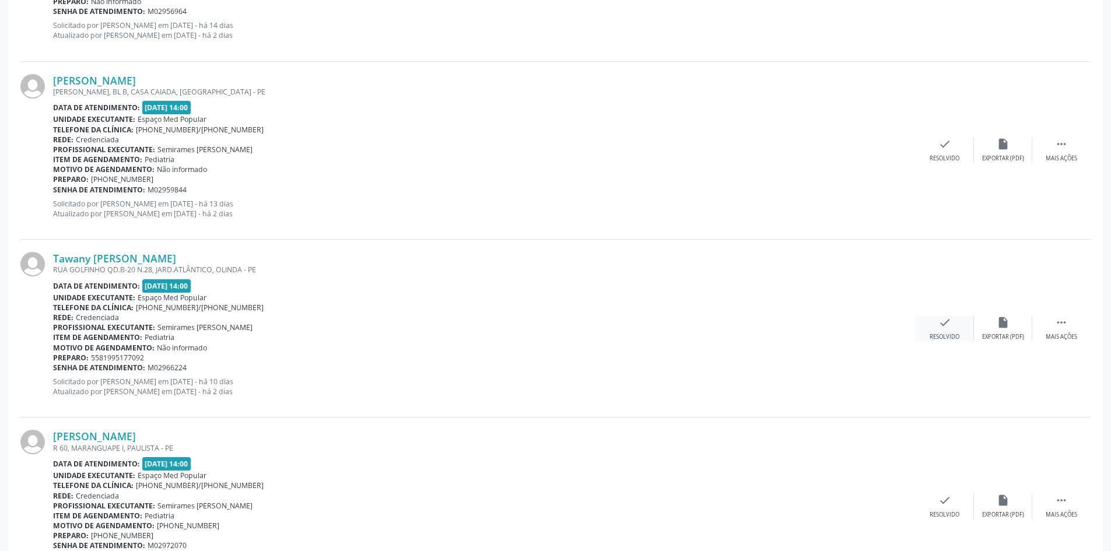
click at [950, 318] on icon "check" at bounding box center [944, 322] width 13 height 13
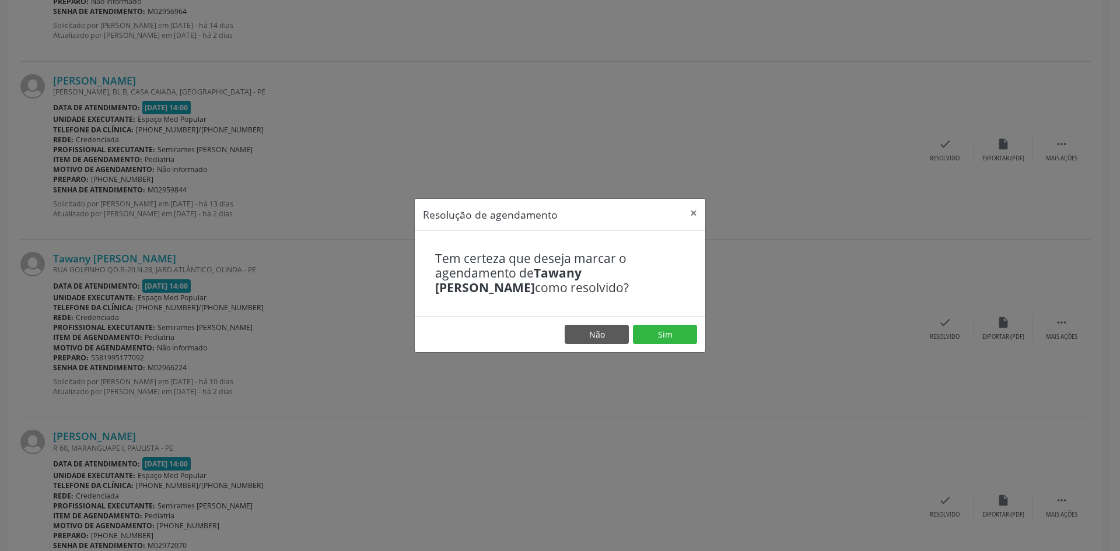
click at [671, 322] on footer "Não Sim" at bounding box center [560, 334] width 290 height 37
click at [668, 331] on button "Sim" at bounding box center [665, 335] width 64 height 20
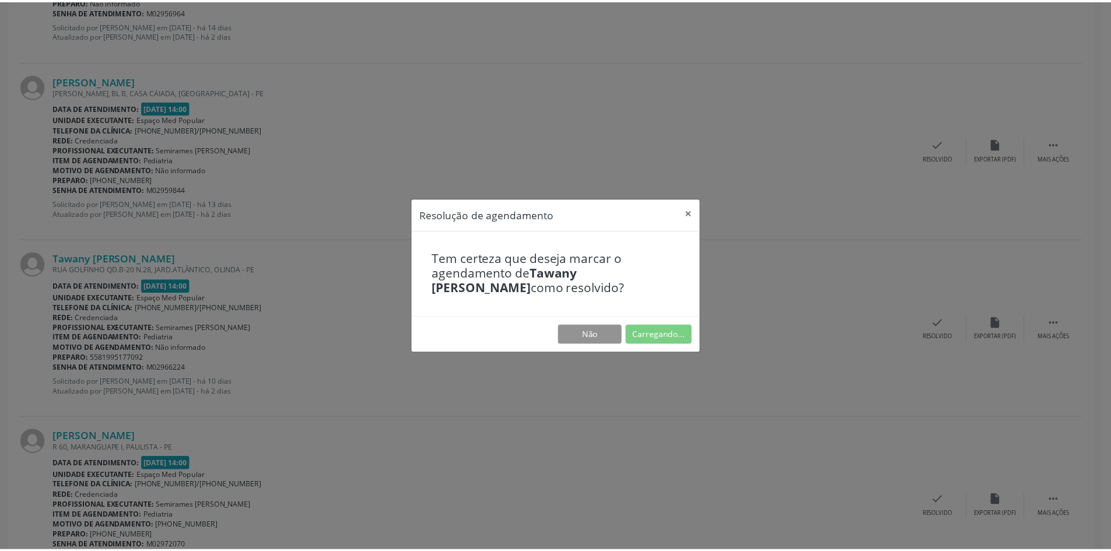
scroll to position [0, 0]
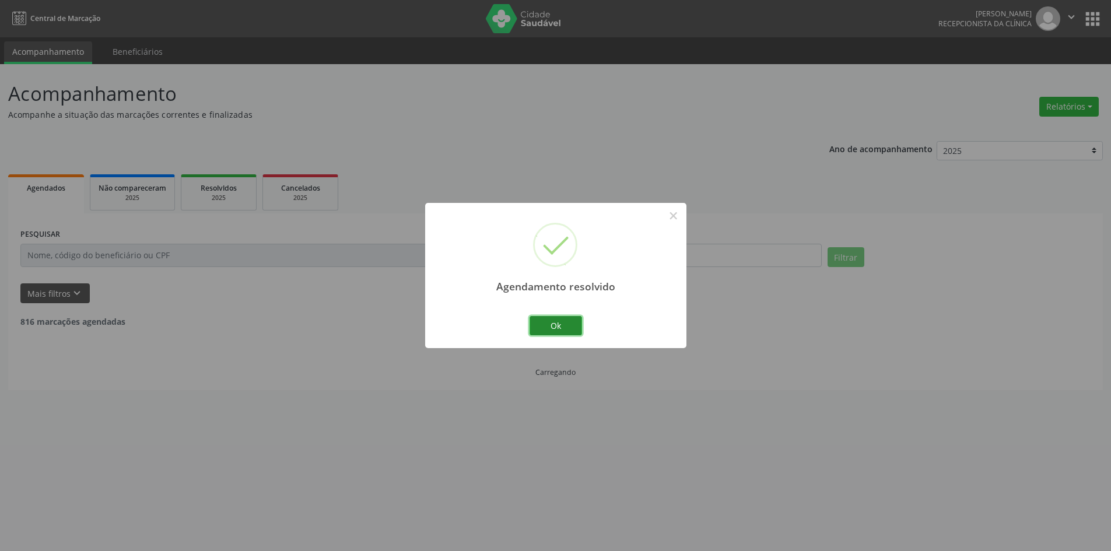
click at [554, 324] on button "Ok" at bounding box center [555, 326] width 52 height 20
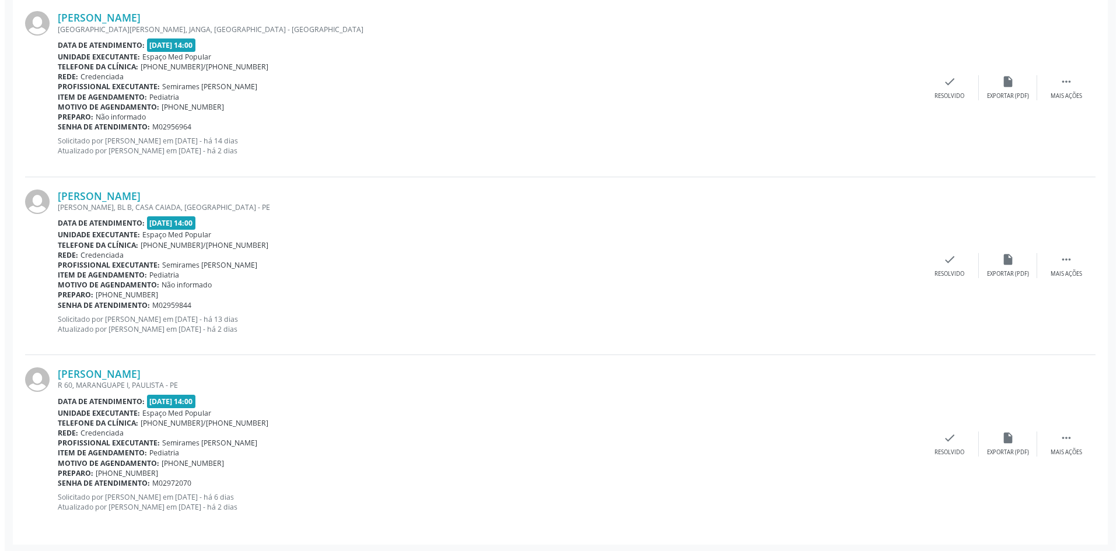
scroll to position [353, 0]
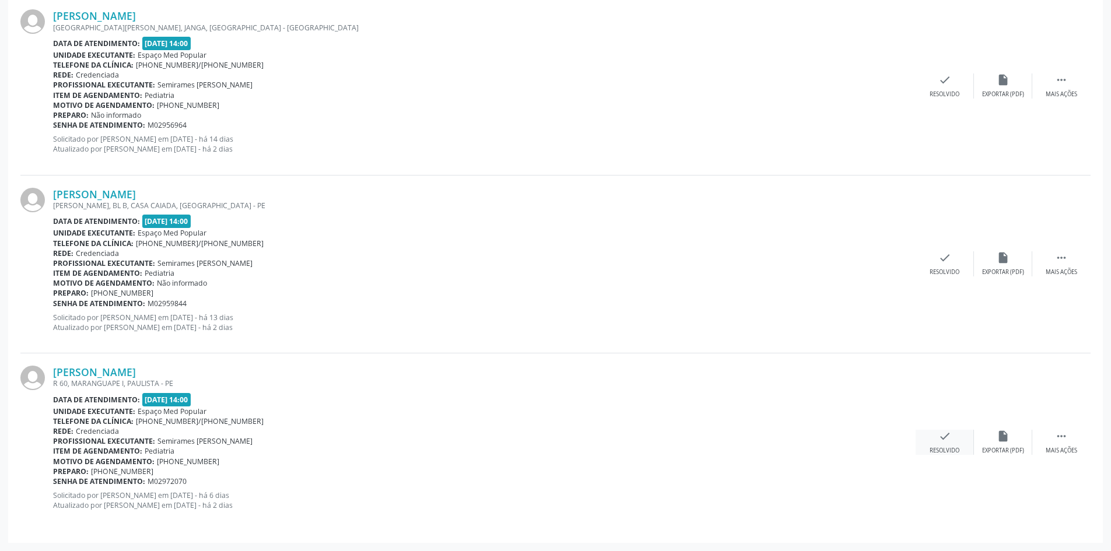
click at [959, 441] on div "check Resolvido" at bounding box center [944, 442] width 58 height 25
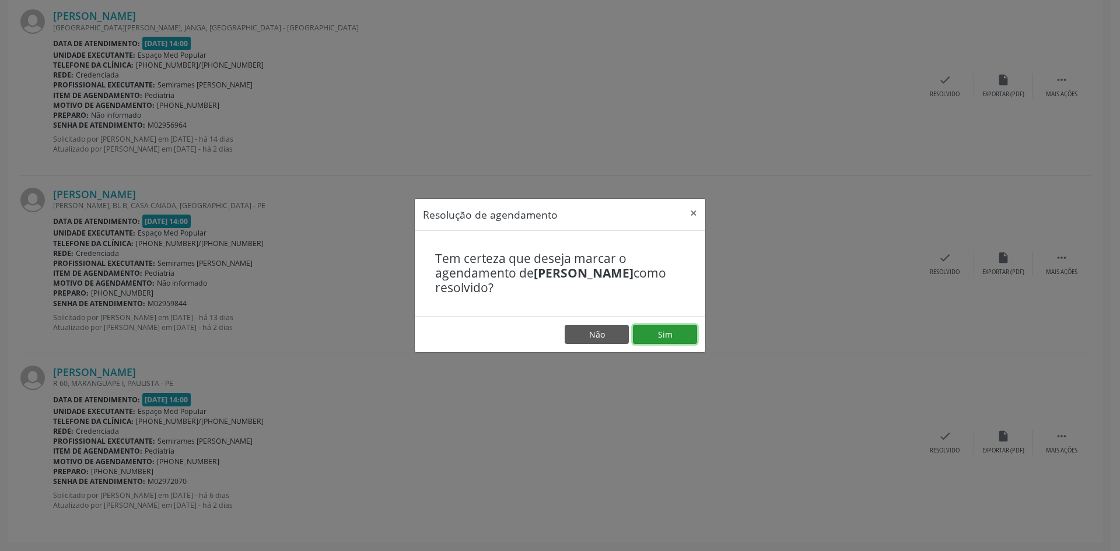
click at [680, 330] on button "Sim" at bounding box center [665, 335] width 64 height 20
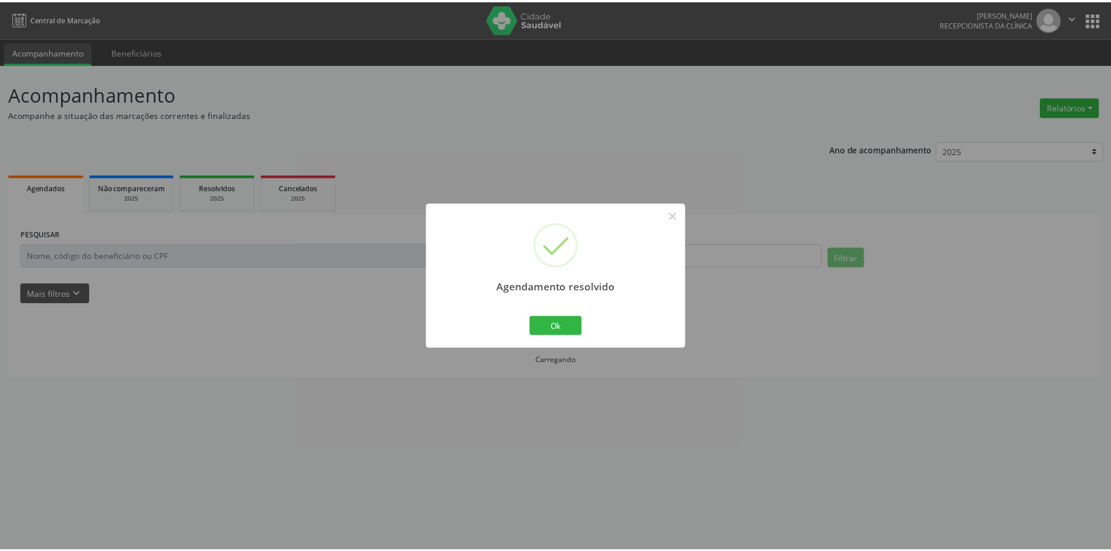
scroll to position [0, 0]
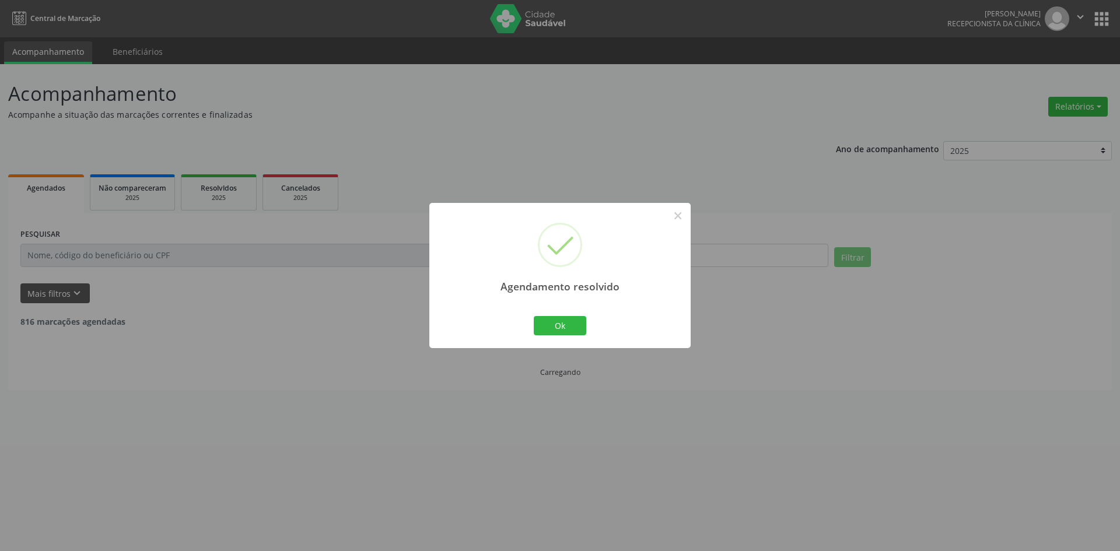
click at [570, 336] on div "Ok Cancel" at bounding box center [560, 325] width 58 height 24
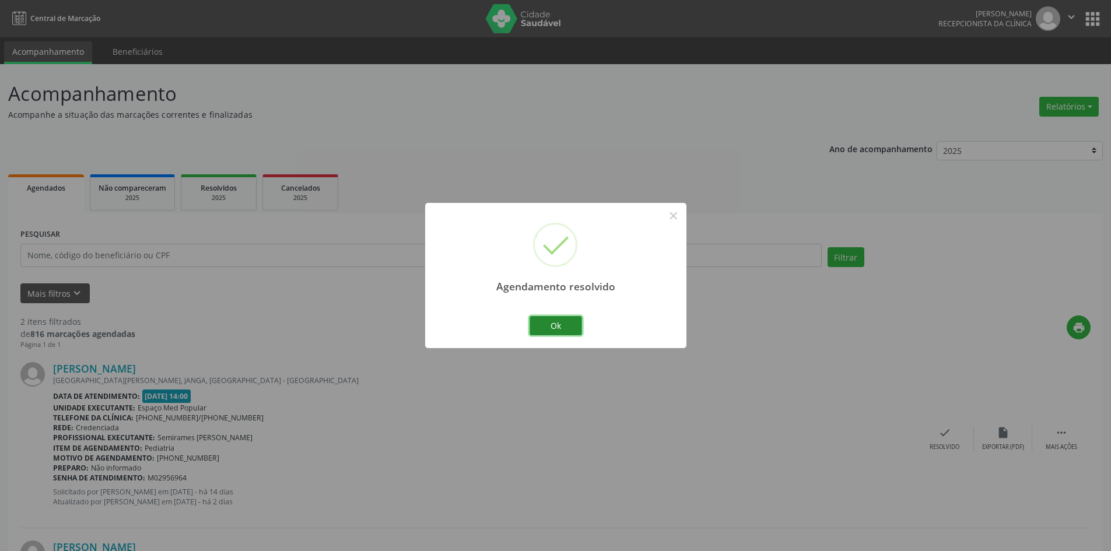
click at [566, 328] on button "Ok" at bounding box center [555, 326] width 52 height 20
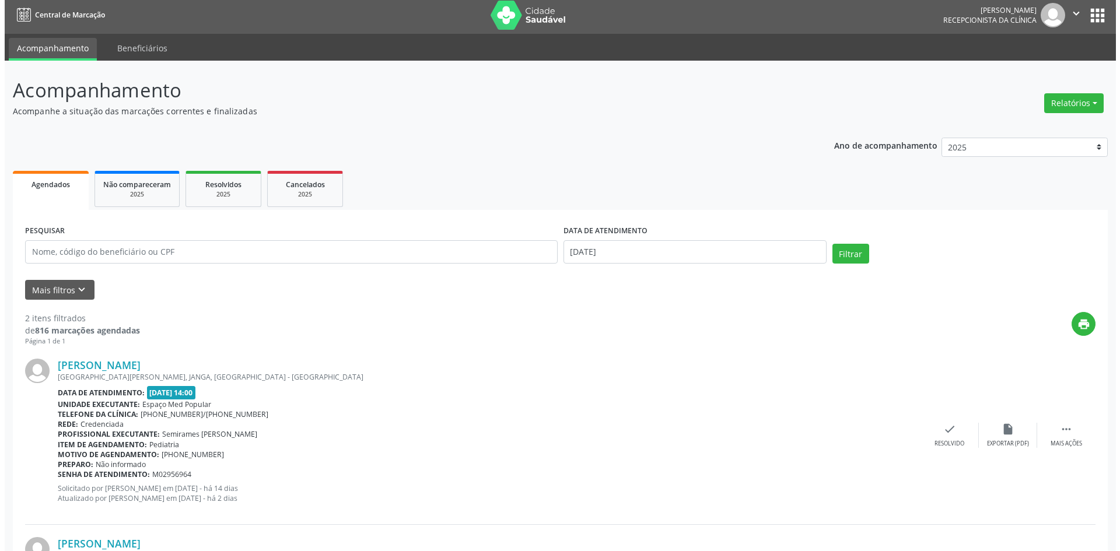
scroll to position [175, 0]
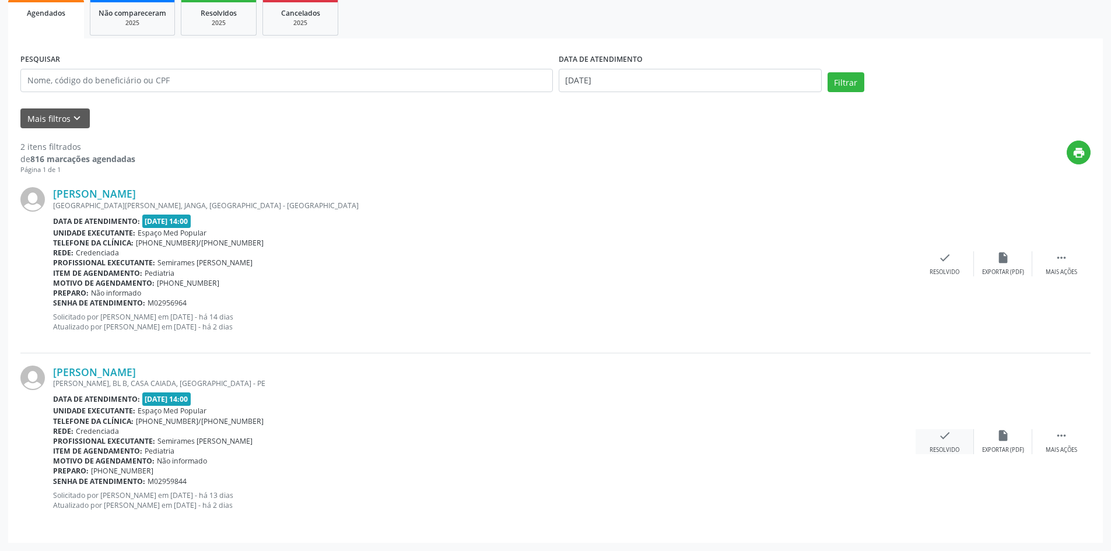
click at [956, 437] on div "check Resolvido" at bounding box center [944, 441] width 58 height 25
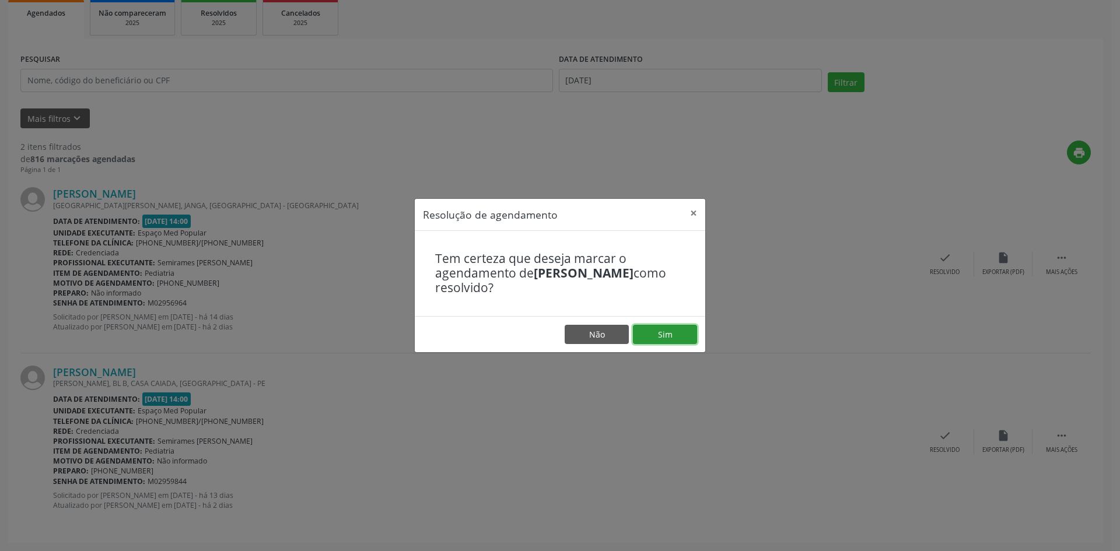
click at [659, 331] on button "Sim" at bounding box center [665, 335] width 64 height 20
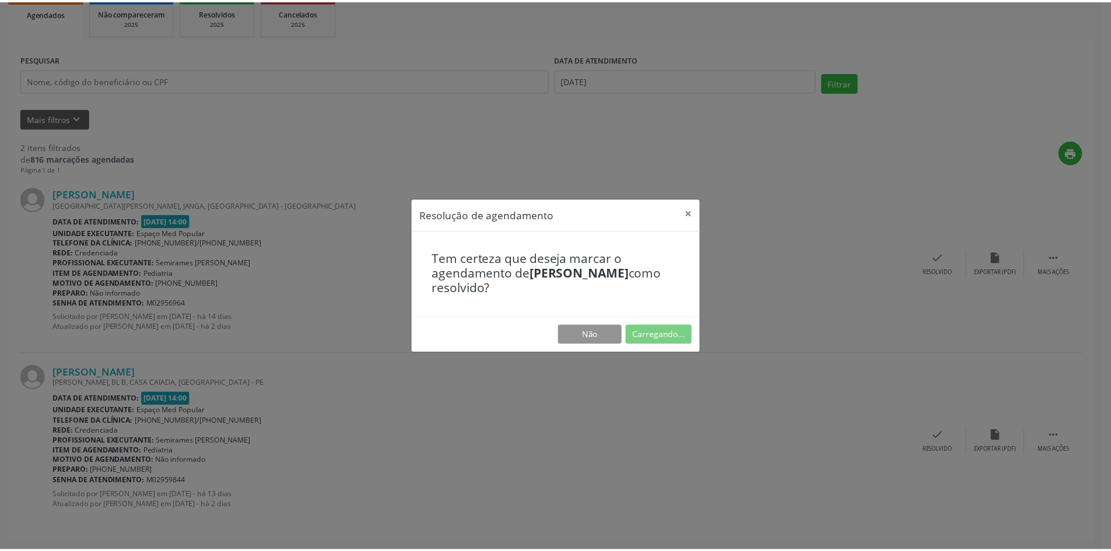
scroll to position [0, 0]
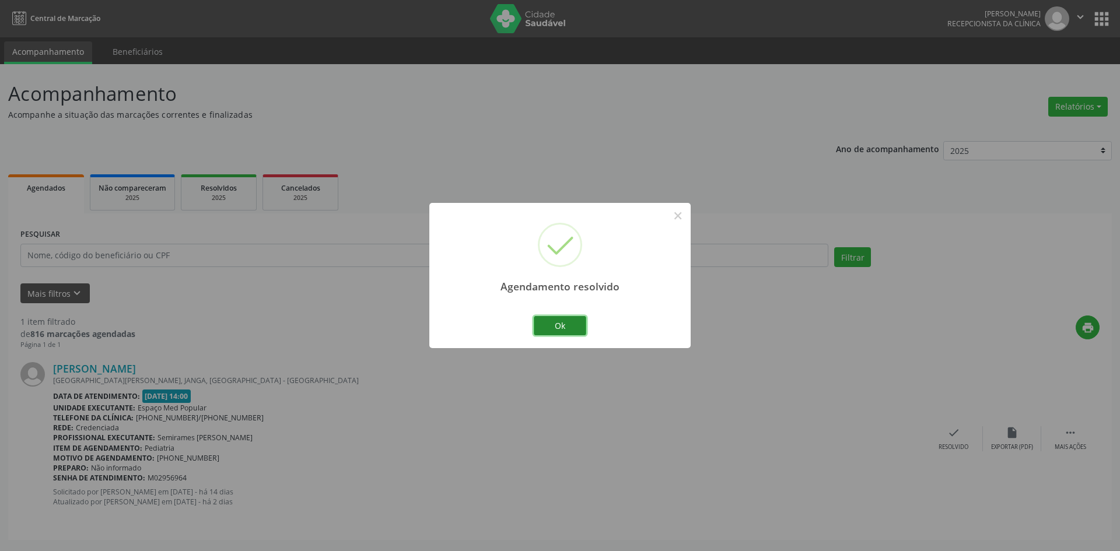
click at [573, 325] on button "Ok" at bounding box center [560, 326] width 52 height 20
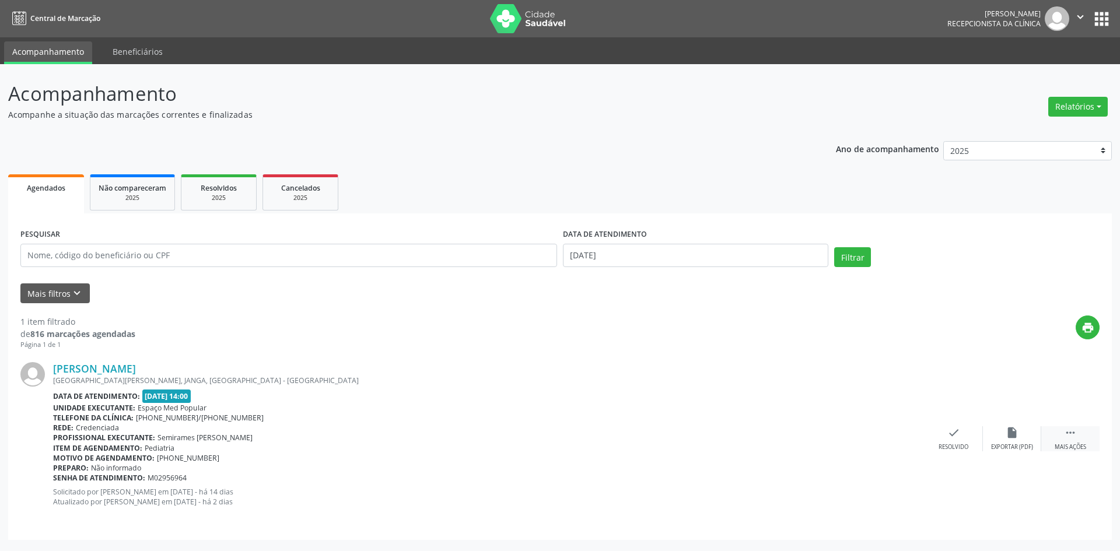
click at [1086, 435] on div " Mais ações" at bounding box center [1070, 438] width 58 height 25
click at [1002, 436] on div "alarm_off Não compareceu" at bounding box center [1011, 438] width 58 height 25
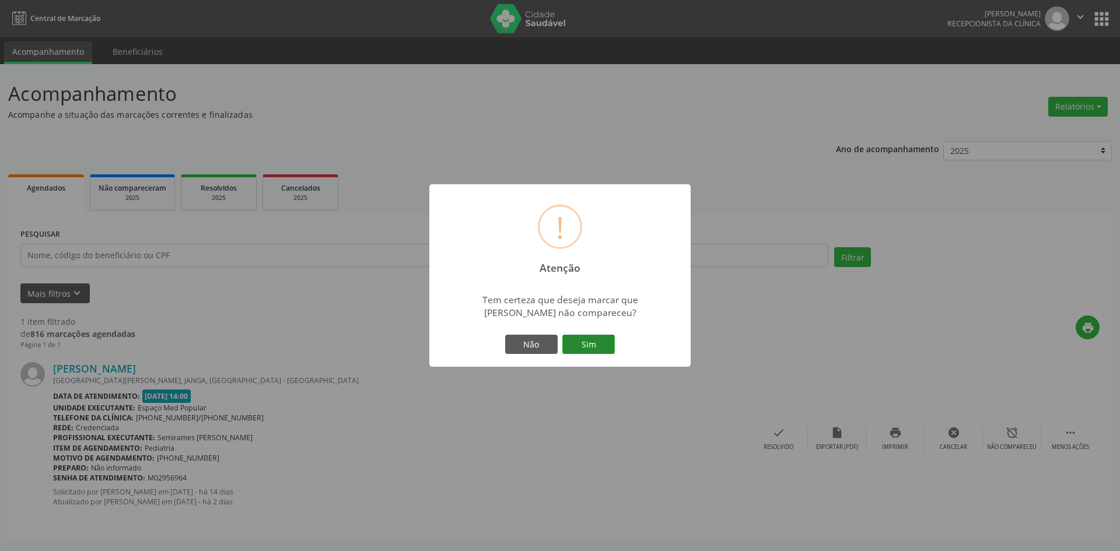
click at [599, 339] on button "Sim" at bounding box center [588, 345] width 52 height 20
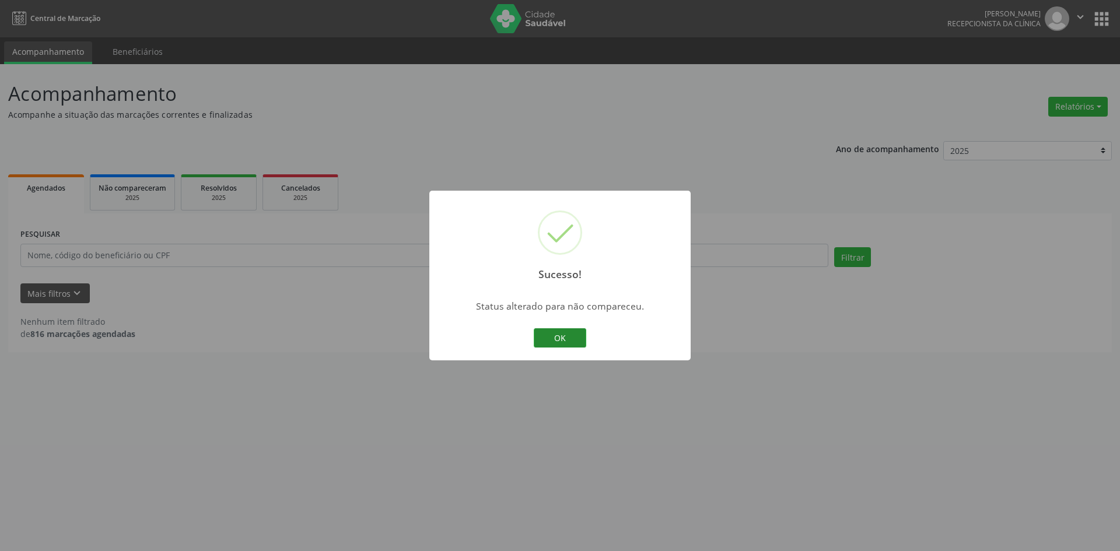
click at [545, 342] on button "OK" at bounding box center [560, 338] width 52 height 20
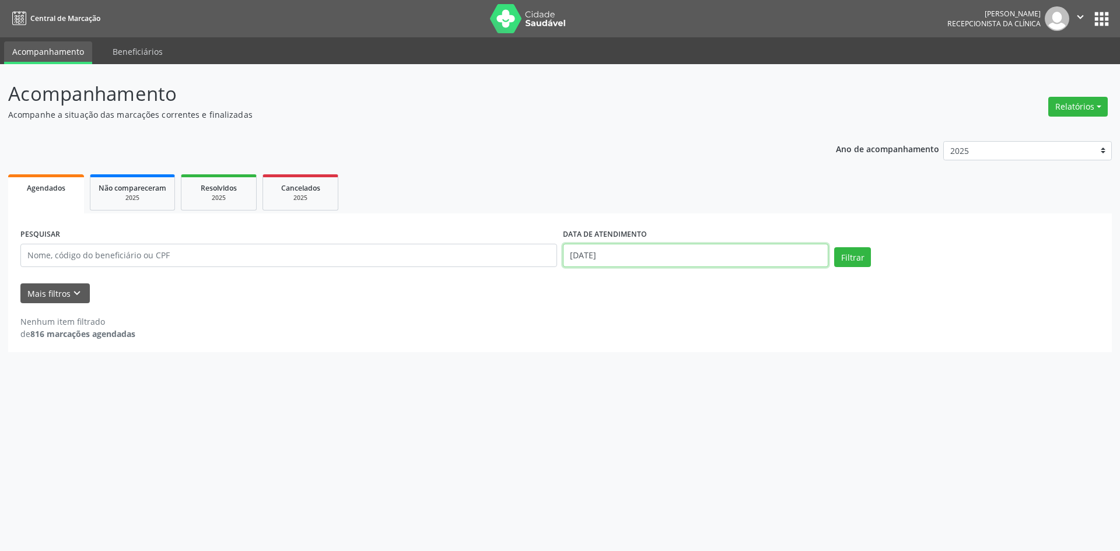
click at [610, 254] on input "[DATE]" at bounding box center [695, 255] width 265 height 23
click at [677, 363] on span "16" at bounding box center [673, 363] width 23 height 23
type input "[DATE]"
click at [843, 248] on button "Filtrar" at bounding box center [852, 257] width 37 height 20
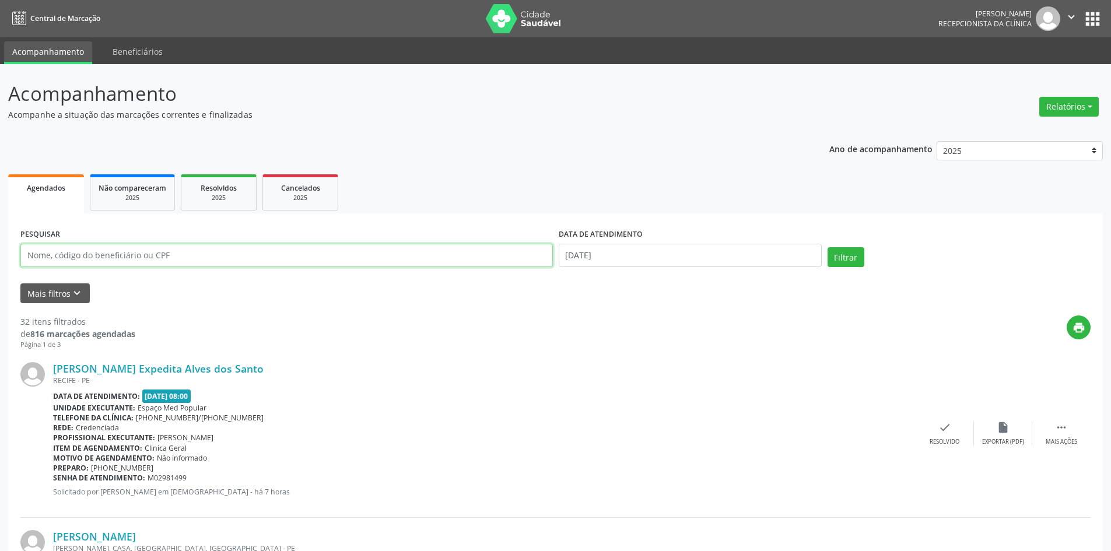
click at [127, 252] on input "text" at bounding box center [286, 255] width 532 height 23
paste input "[PERSON_NAME] Castelar do Carmo"
type input "[PERSON_NAME] Castelar do Carmo"
click at [847, 253] on button "Filtrar" at bounding box center [845, 257] width 37 height 20
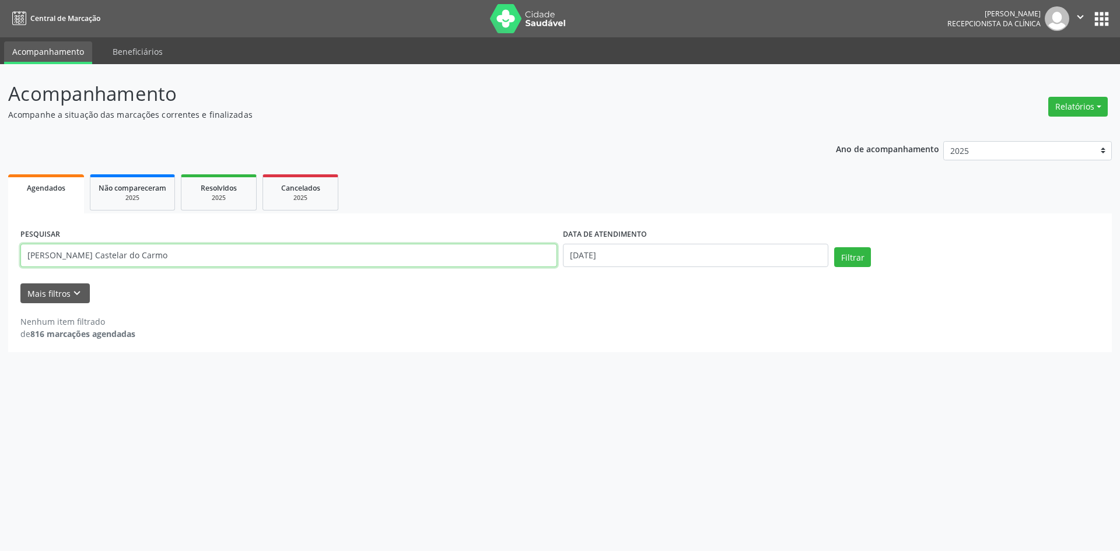
drag, startPoint x: 199, startPoint y: 260, endPoint x: 1, endPoint y: 260, distance: 198.2
click at [1, 260] on div "Acompanhamento Acompanhe a situação das marcações correntes e finalizadas Relat…" at bounding box center [560, 307] width 1120 height 487
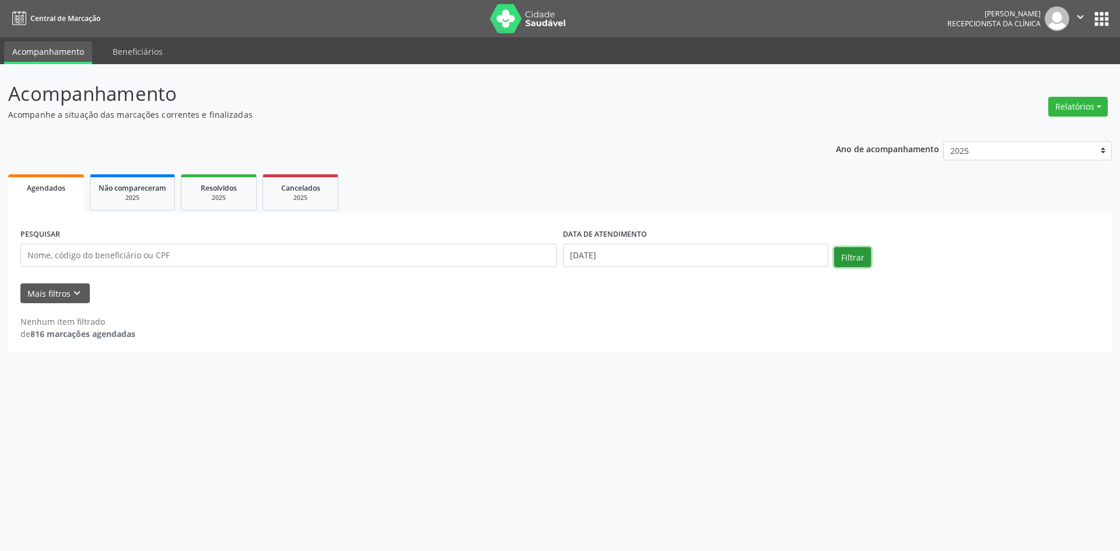
click at [846, 257] on button "Filtrar" at bounding box center [852, 257] width 37 height 20
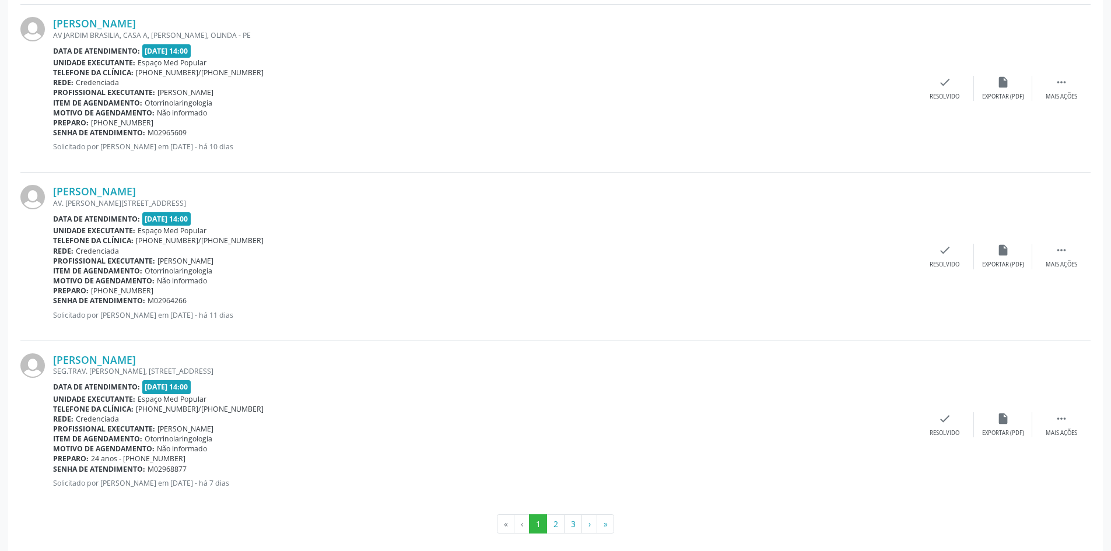
scroll to position [2373, 0]
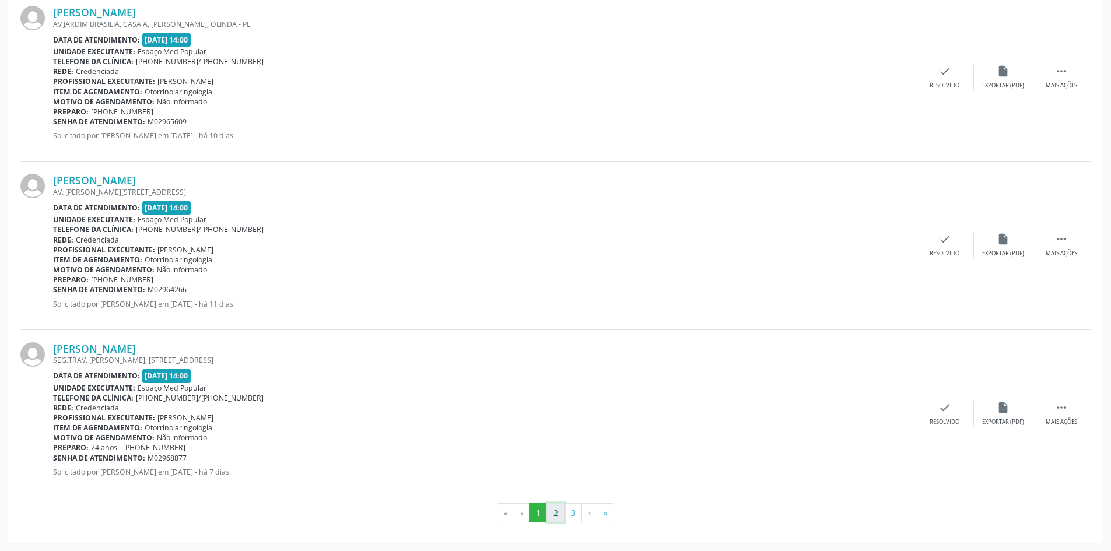
click at [559, 509] on button "2" at bounding box center [555, 513] width 18 height 20
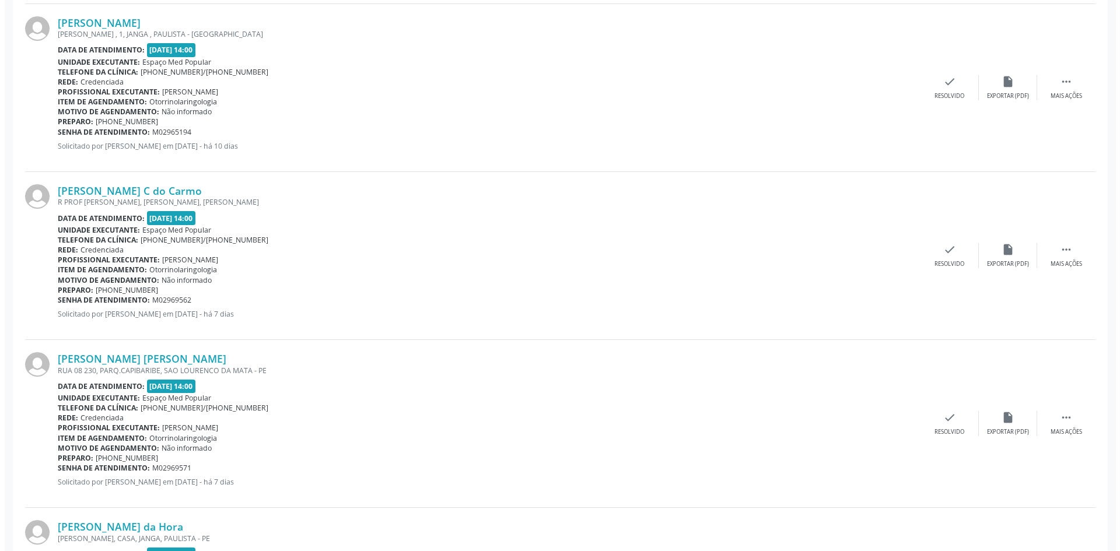
scroll to position [2041, 0]
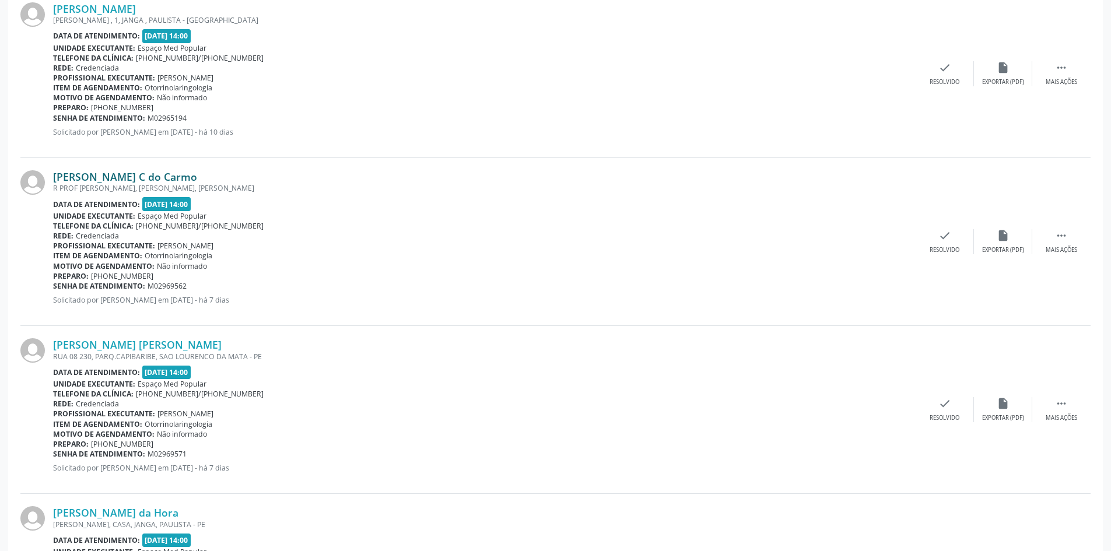
click at [148, 174] on link "[PERSON_NAME] C do Carmo" at bounding box center [125, 176] width 144 height 13
